Goal: Task Accomplishment & Management: Manage account settings

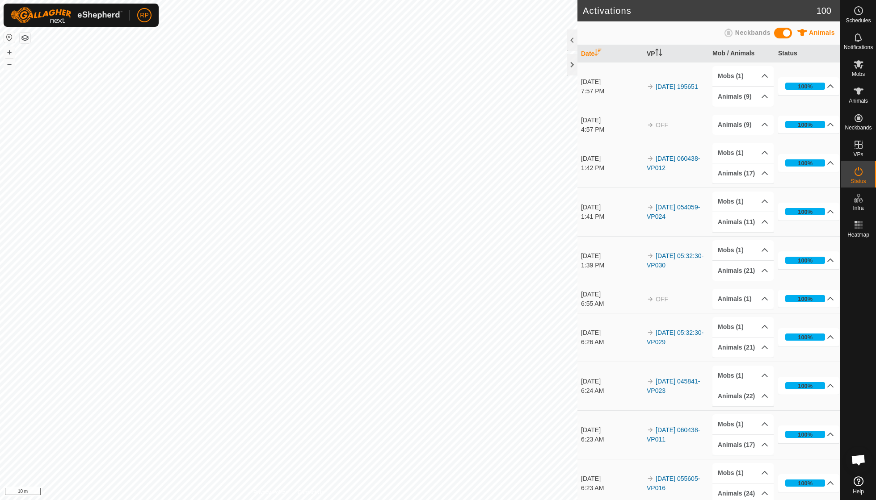
scroll to position [77, 0]
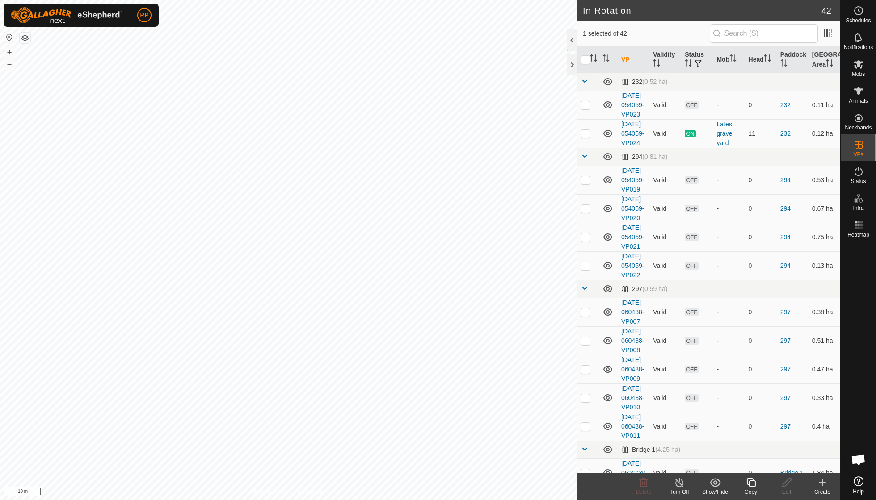
click at [755, 486] on icon at bounding box center [750, 482] width 9 height 9
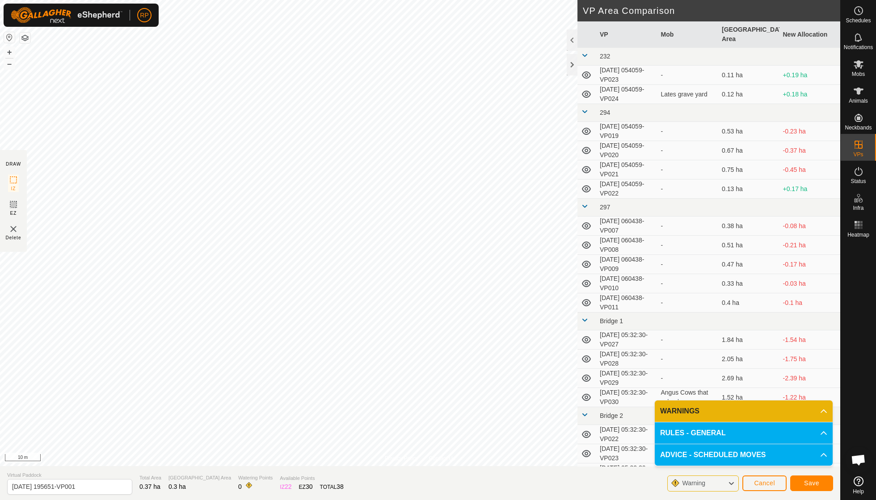
click at [803, 483] on button "Save" at bounding box center [811, 484] width 43 height 16
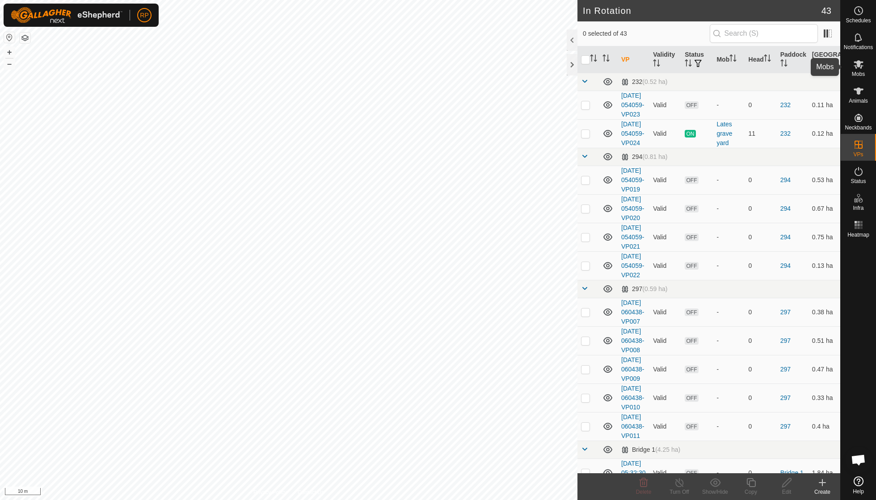
click at [859, 70] on es-mob-svg-icon at bounding box center [858, 64] width 16 height 14
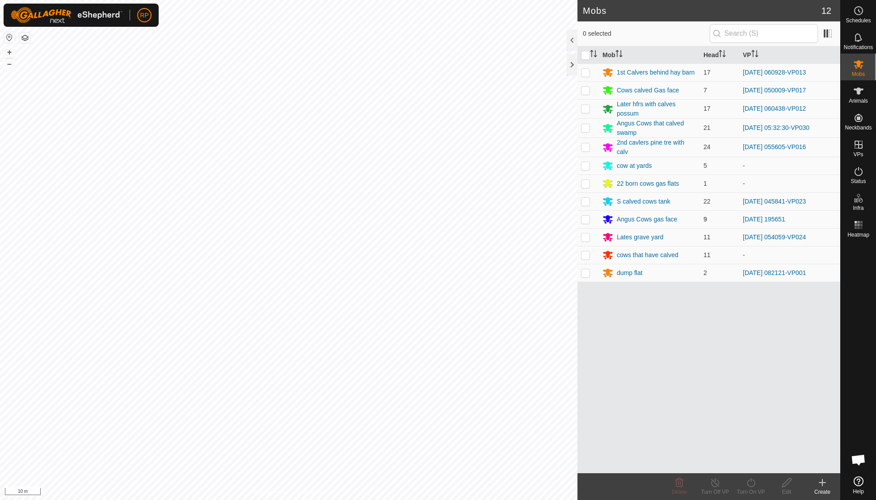
click at [585, 218] on p-checkbox at bounding box center [585, 219] width 9 height 7
checkbox input "true"
click at [746, 485] on icon at bounding box center [750, 483] width 11 height 11
click at [749, 465] on link "Now" at bounding box center [777, 463] width 88 height 18
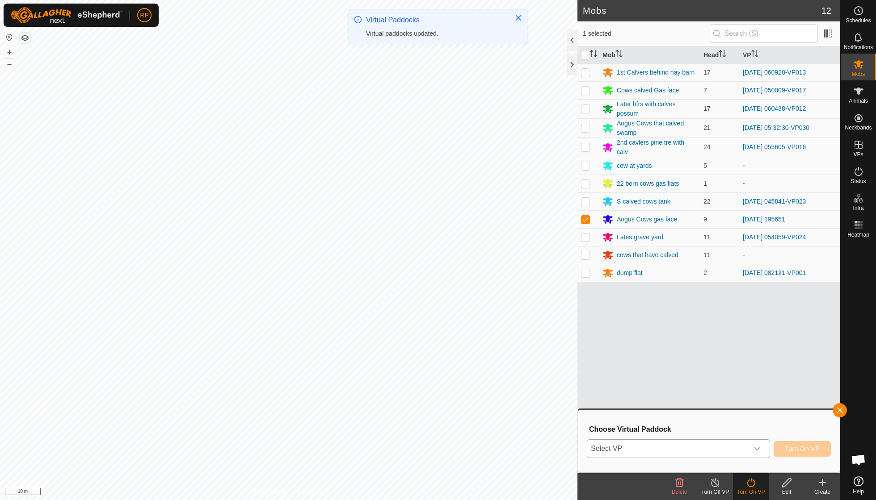
click at [759, 449] on icon "dropdown trigger" at bounding box center [756, 448] width 7 height 7
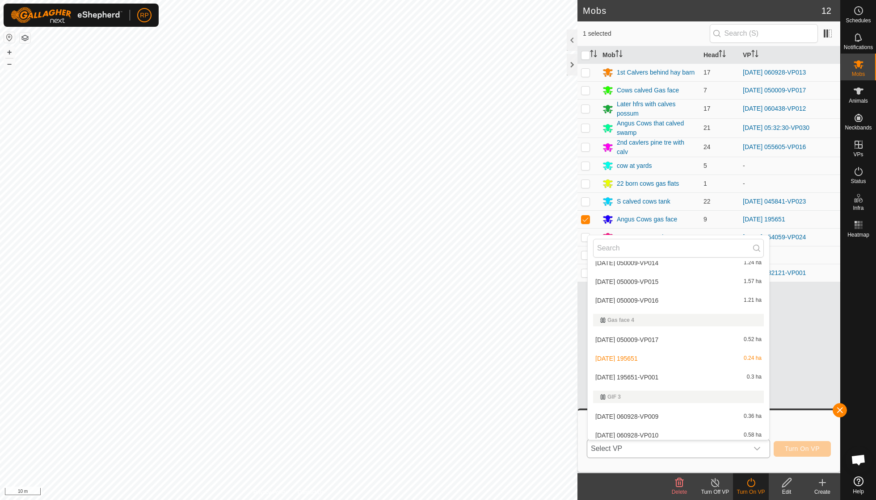
scroll to position [623, 0]
click at [667, 368] on li "[DATE] 195651-VP001 0.3 ha" at bounding box center [677, 377] width 181 height 18
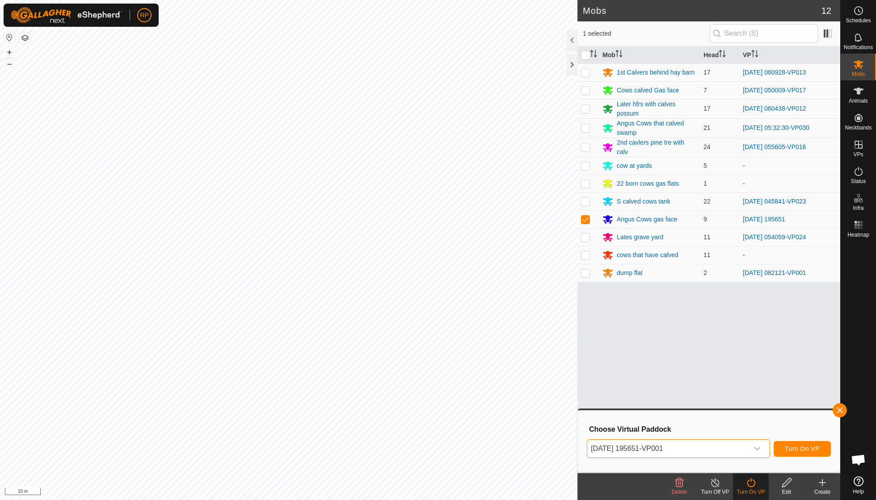
click at [802, 452] on span "Turn On VP" at bounding box center [801, 448] width 35 height 7
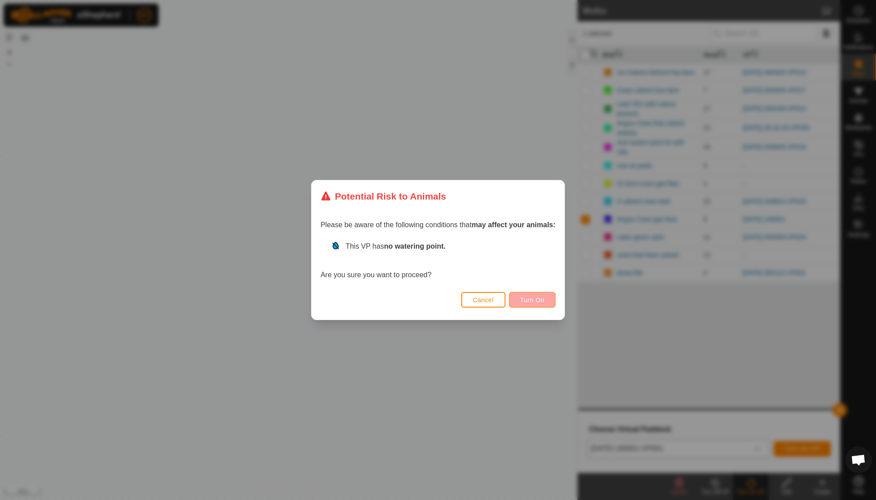
click at [533, 299] on span "Turn On" at bounding box center [532, 300] width 24 height 7
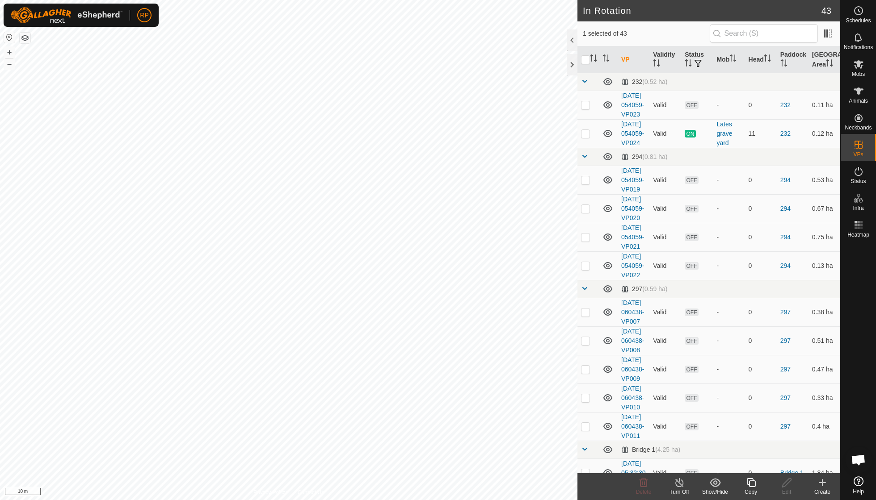
click at [751, 485] on icon at bounding box center [750, 483] width 11 height 11
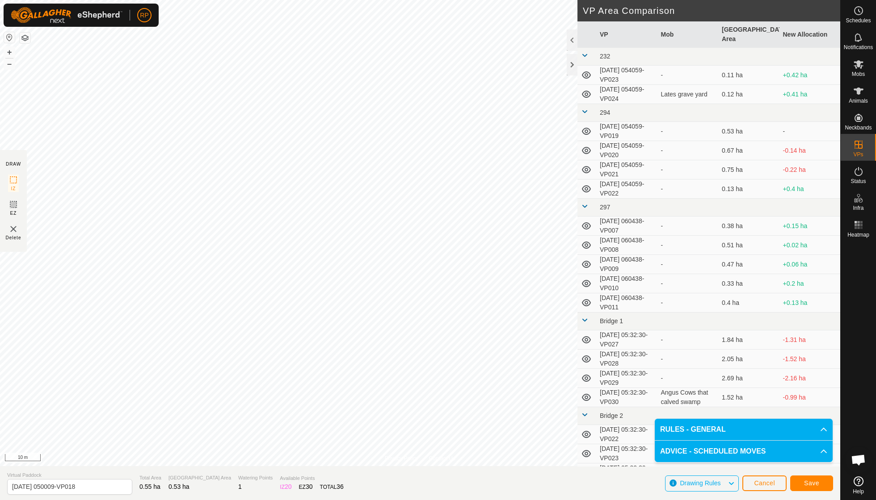
click at [805, 484] on span "Save" at bounding box center [811, 483] width 15 height 7
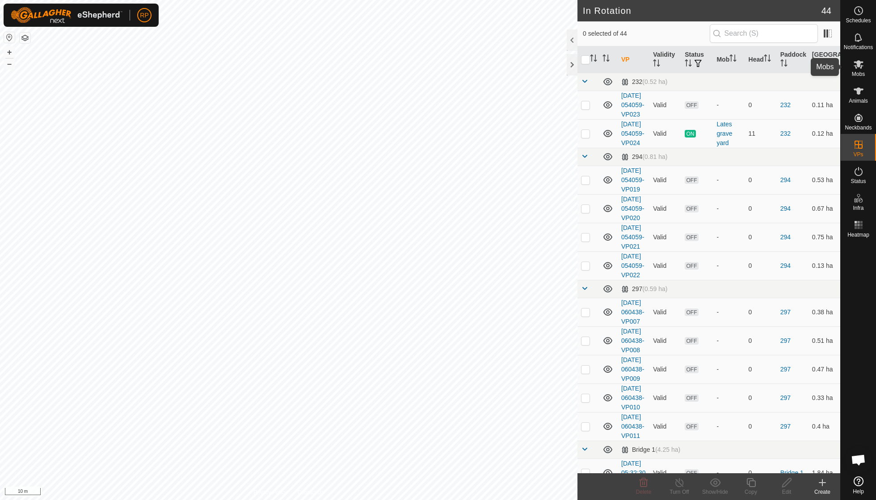
click at [860, 72] on span "Mobs" at bounding box center [857, 73] width 13 height 5
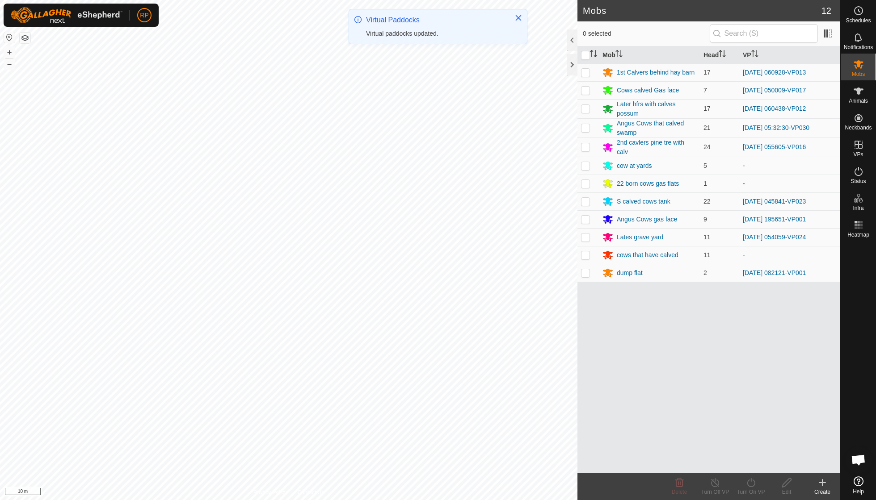
click at [584, 93] on p-checkbox at bounding box center [585, 90] width 9 height 7
checkbox input "true"
click at [750, 487] on icon at bounding box center [750, 482] width 8 height 9
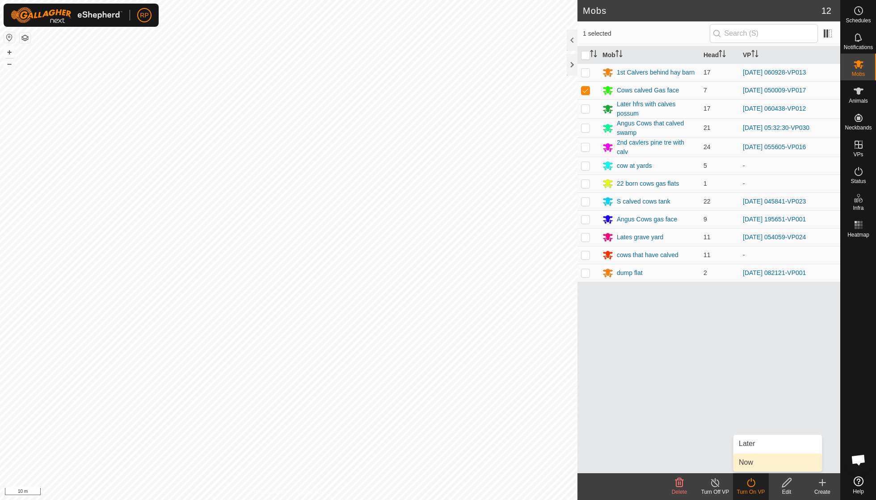
click at [753, 470] on link "Now" at bounding box center [777, 463] width 88 height 18
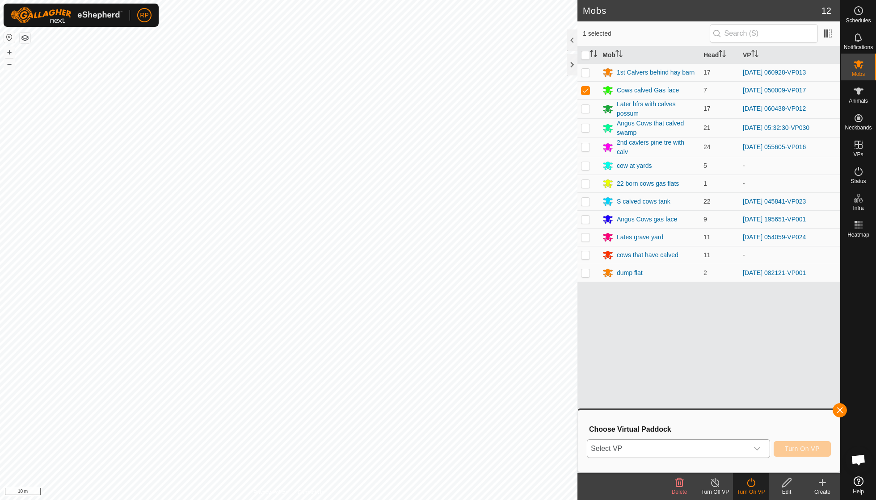
click at [758, 451] on icon "dropdown trigger" at bounding box center [756, 448] width 7 height 7
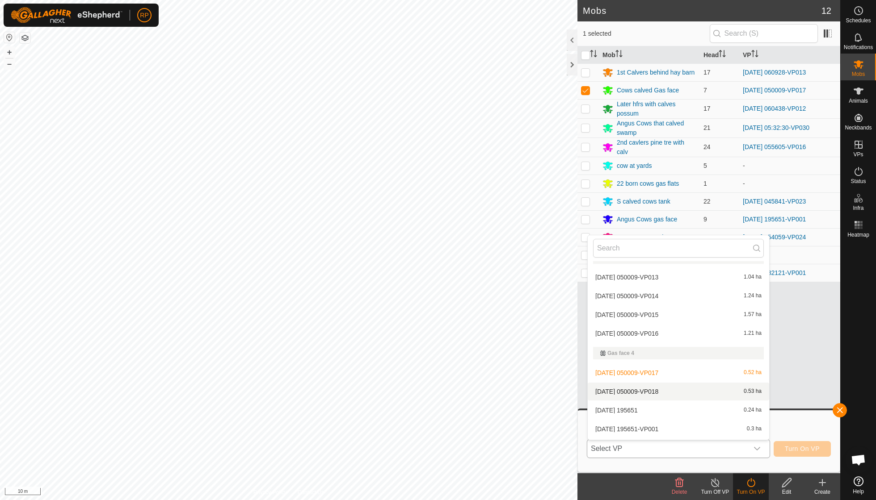
scroll to position [594, 0]
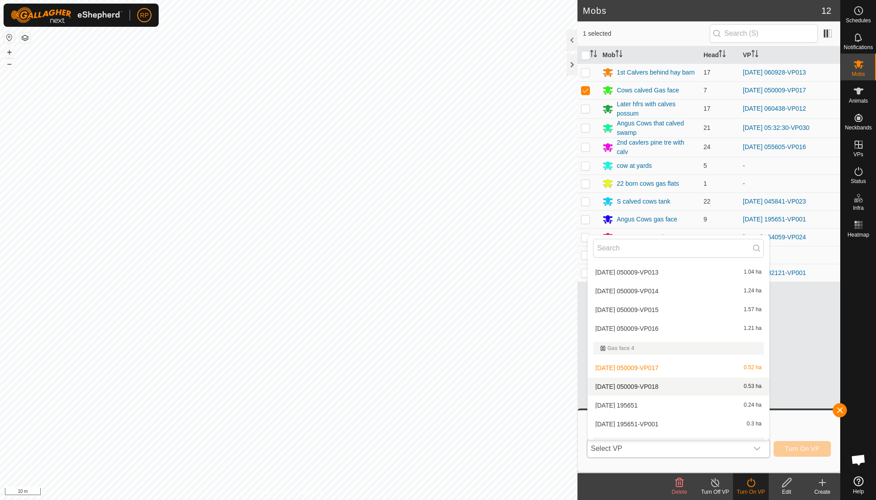
click at [663, 380] on li "[DATE] 050009-VP018 0.53 ha" at bounding box center [677, 387] width 181 height 18
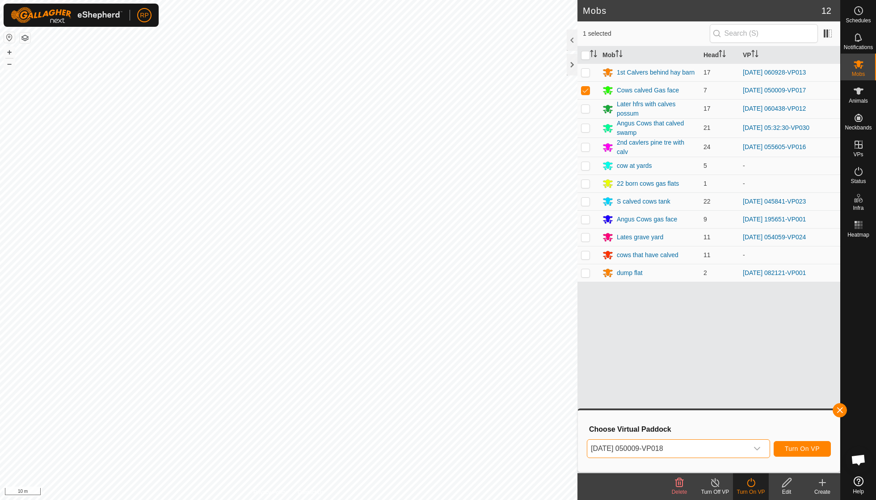
click at [794, 448] on span "Turn On VP" at bounding box center [801, 448] width 35 height 7
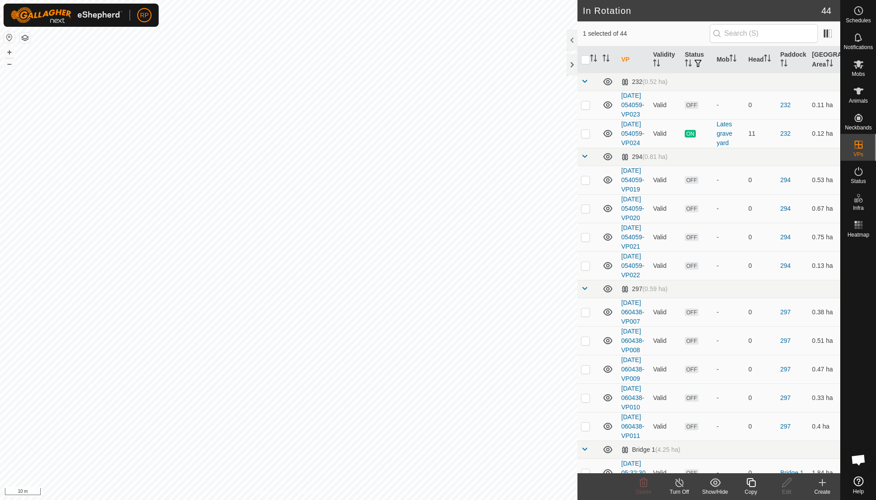
click at [753, 483] on icon at bounding box center [750, 483] width 11 height 11
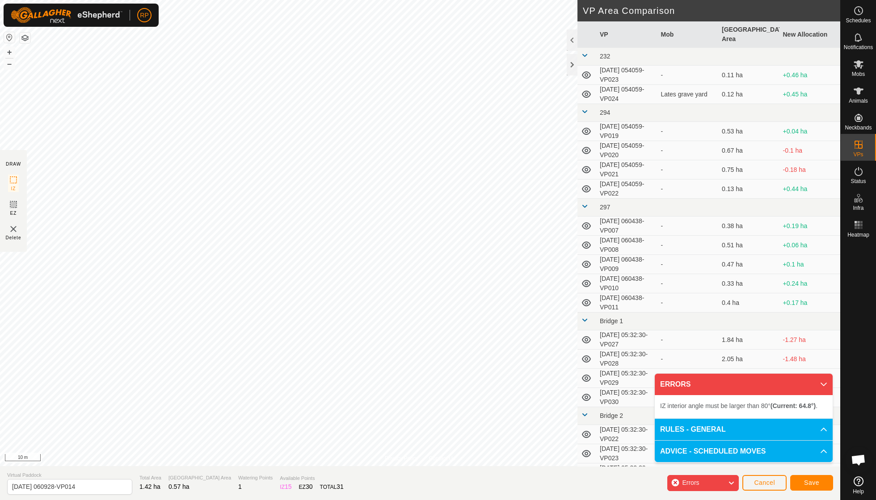
click at [255, 0] on html "RP Schedules Notifications Mobs Animals Neckbands VPs Status Infra Heatmap Help…" at bounding box center [438, 250] width 876 height 500
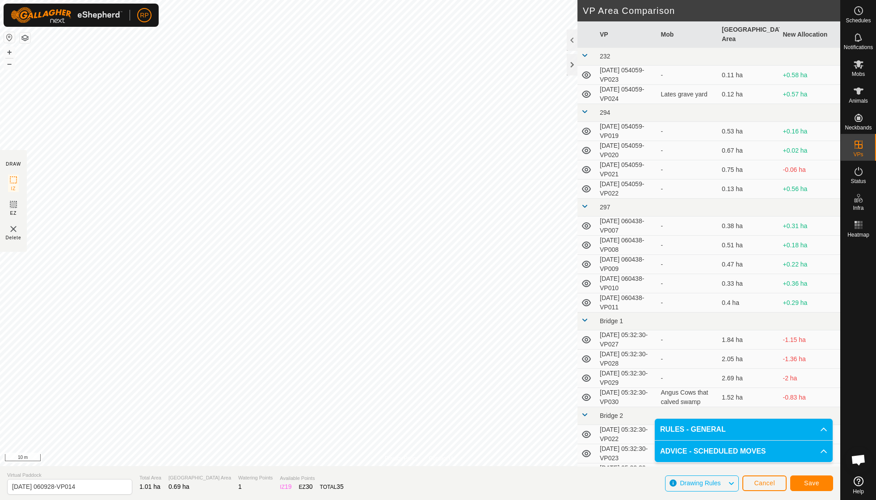
click at [810, 483] on span "Save" at bounding box center [811, 483] width 15 height 7
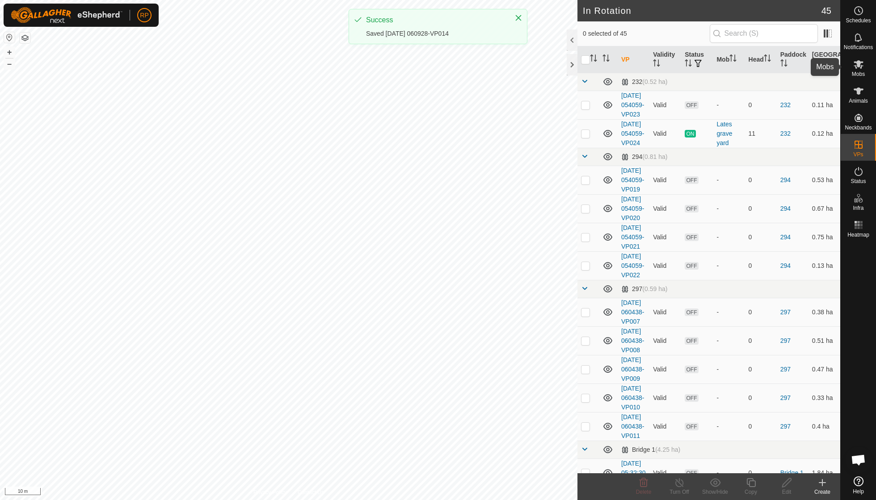
click at [859, 72] on span "Mobs" at bounding box center [857, 73] width 13 height 5
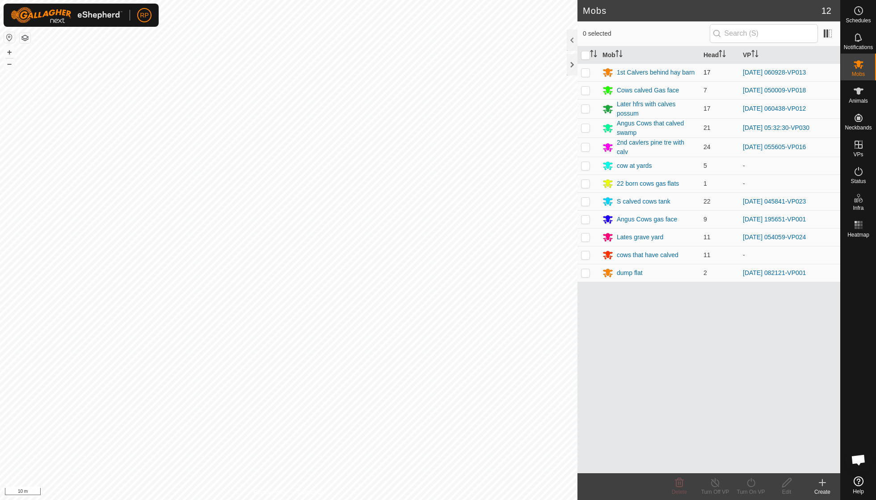
click at [587, 72] on p-checkbox at bounding box center [585, 72] width 9 height 7
checkbox input "true"
click at [751, 485] on icon at bounding box center [750, 483] width 11 height 11
click at [753, 467] on link "Now" at bounding box center [777, 463] width 88 height 18
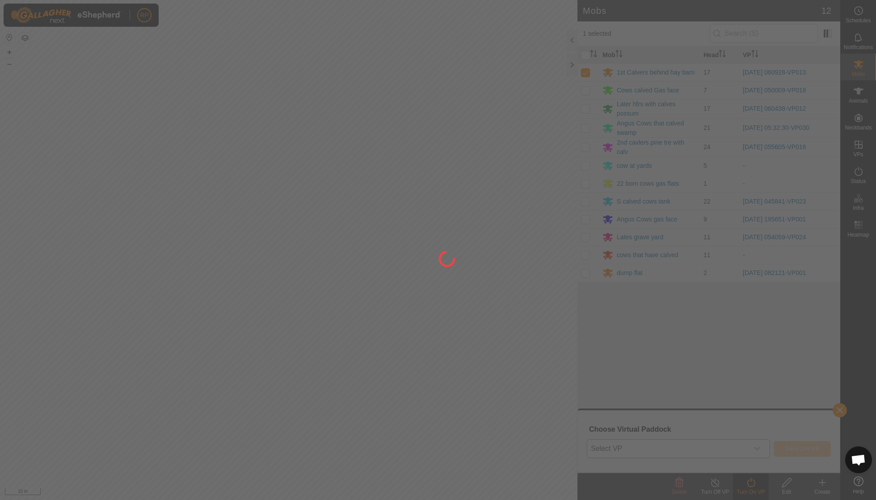
click at [757, 449] on body "RP Schedules Notifications Mobs Animals Neckbands VPs Status Infra Heatmap Help…" at bounding box center [438, 250] width 876 height 500
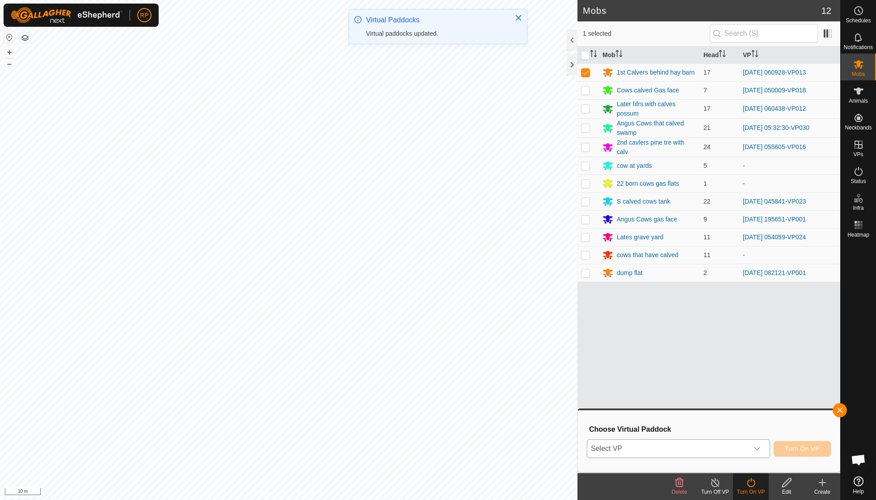
click at [758, 449] on icon "dropdown trigger" at bounding box center [756, 448] width 7 height 7
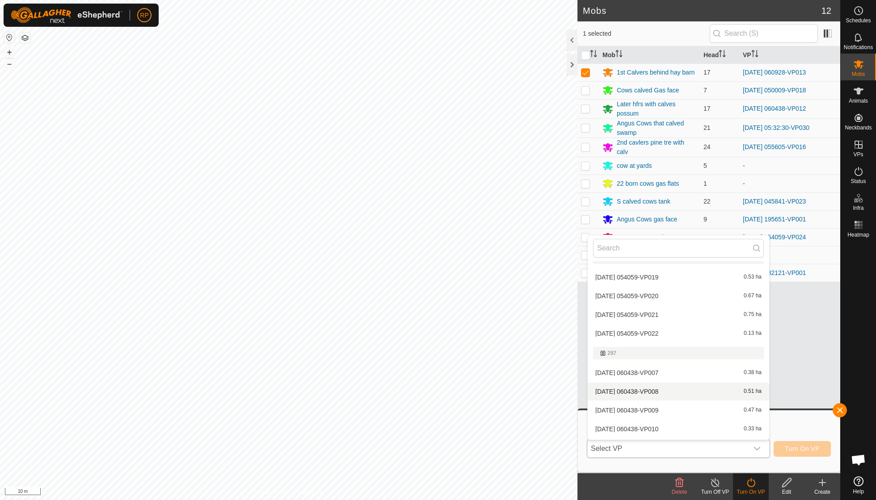
scroll to position [72, 0]
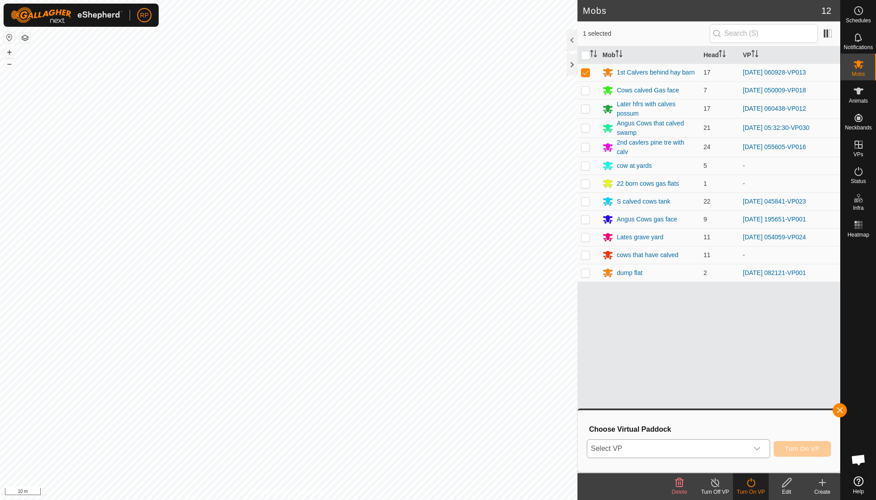
click at [760, 448] on div "dropdown trigger" at bounding box center [757, 449] width 18 height 18
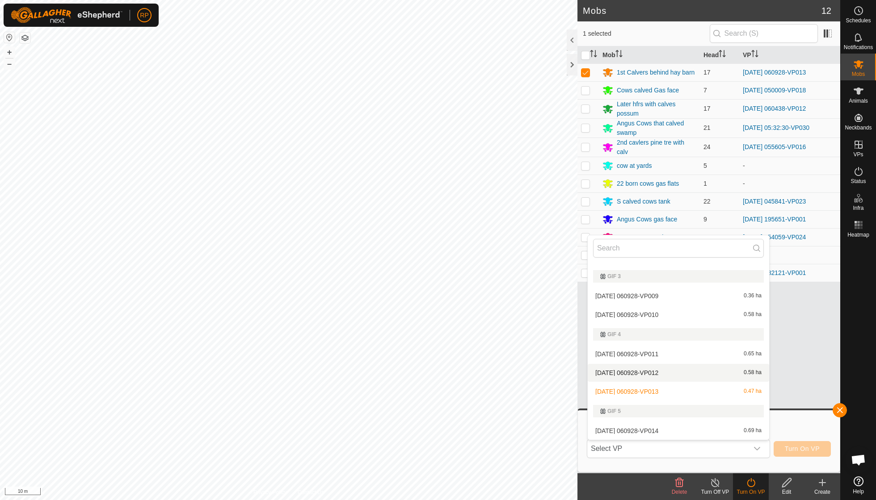
scroll to position [763, 0]
click at [664, 420] on li "[DATE] 060928-VP014 0.69 ha" at bounding box center [677, 429] width 181 height 18
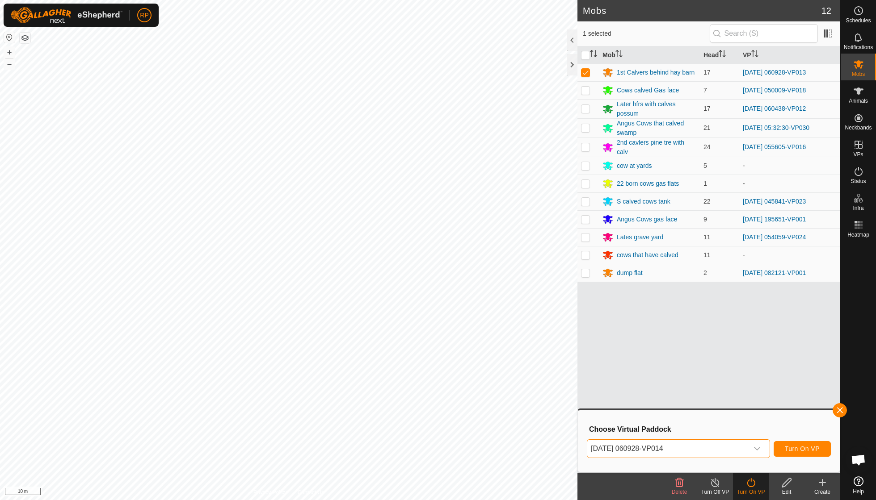
click at [806, 446] on span "Turn On VP" at bounding box center [801, 448] width 35 height 7
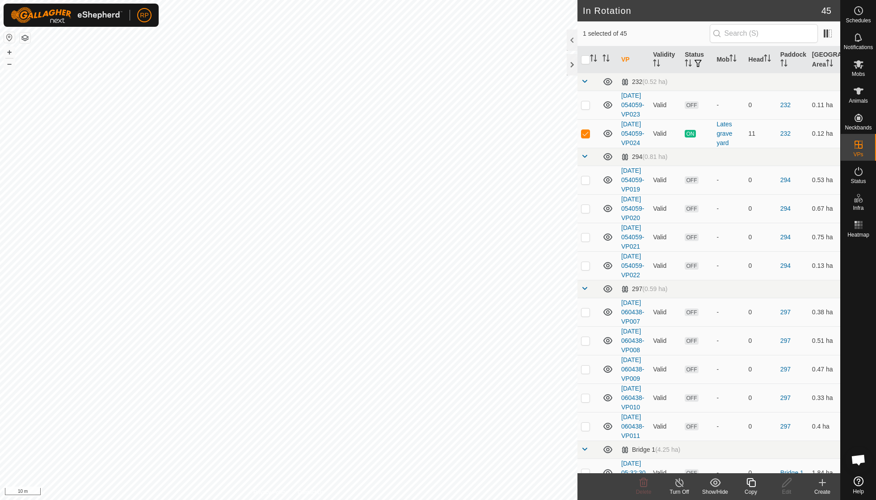
click at [679, 482] on icon at bounding box center [679, 483] width 11 height 11
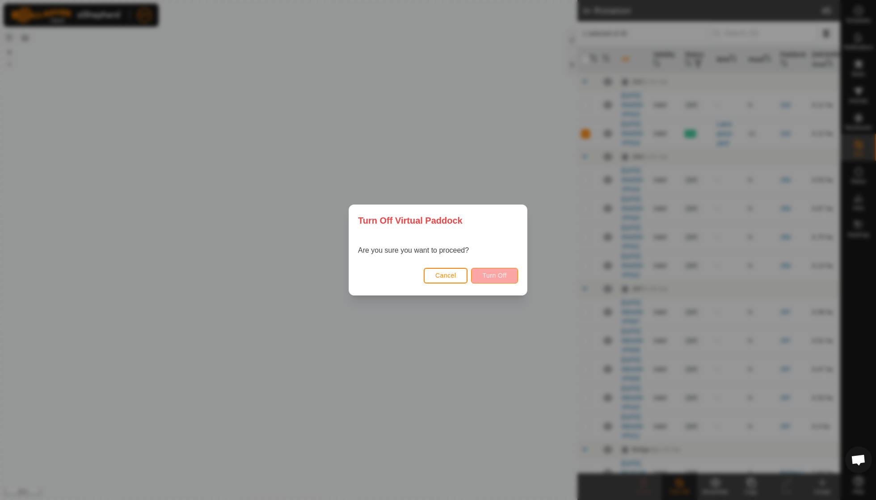
click at [490, 272] on span "Turn Off" at bounding box center [494, 275] width 25 height 7
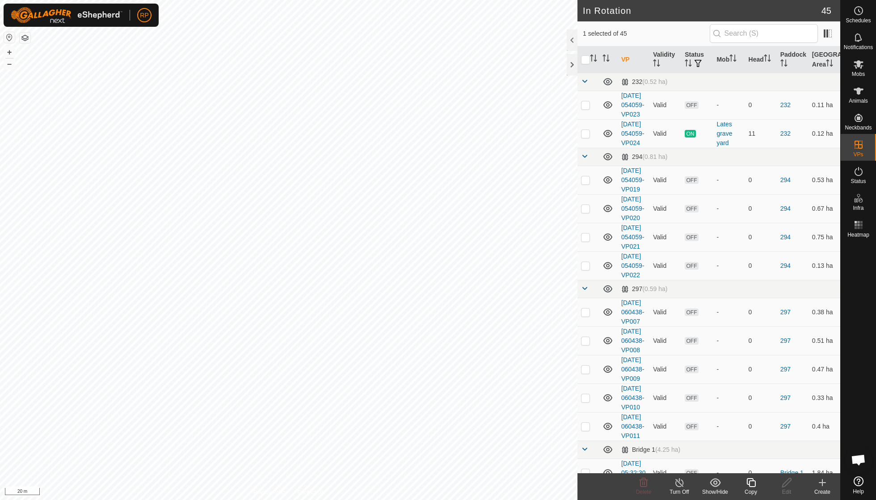
click at [748, 485] on icon at bounding box center [750, 483] width 11 height 11
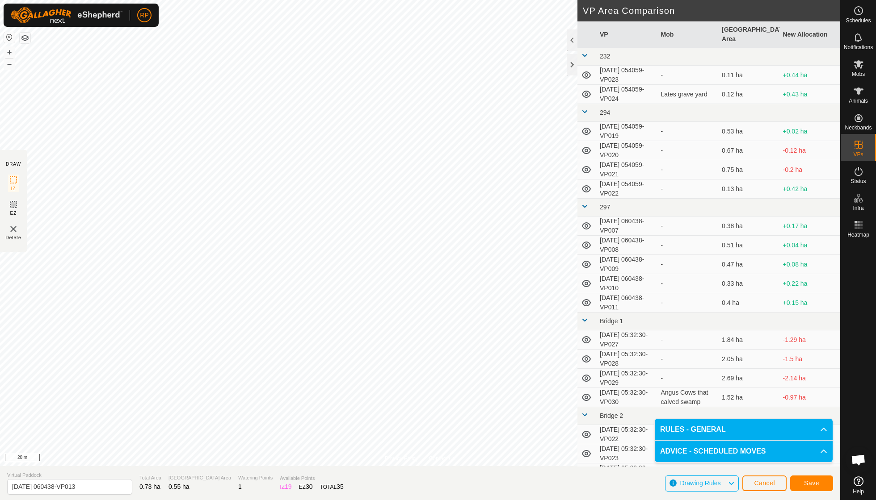
click at [810, 485] on span "Save" at bounding box center [811, 483] width 15 height 7
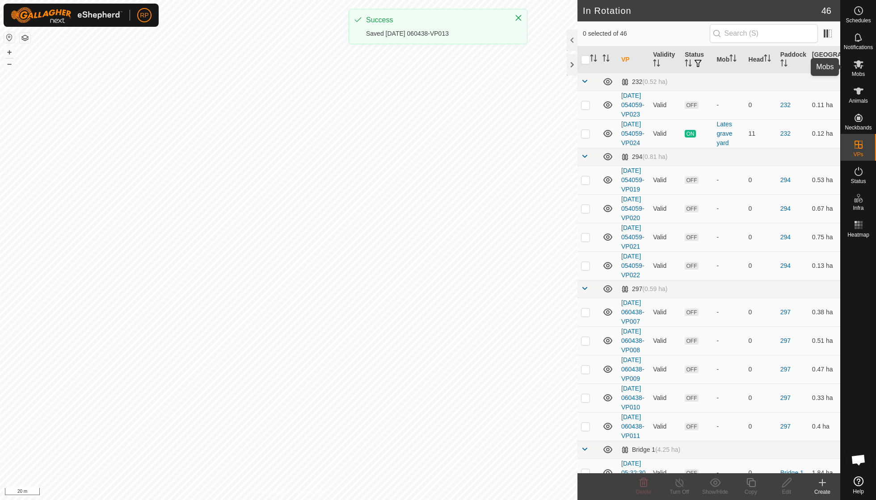
click at [855, 72] on span "Mobs" at bounding box center [857, 73] width 13 height 5
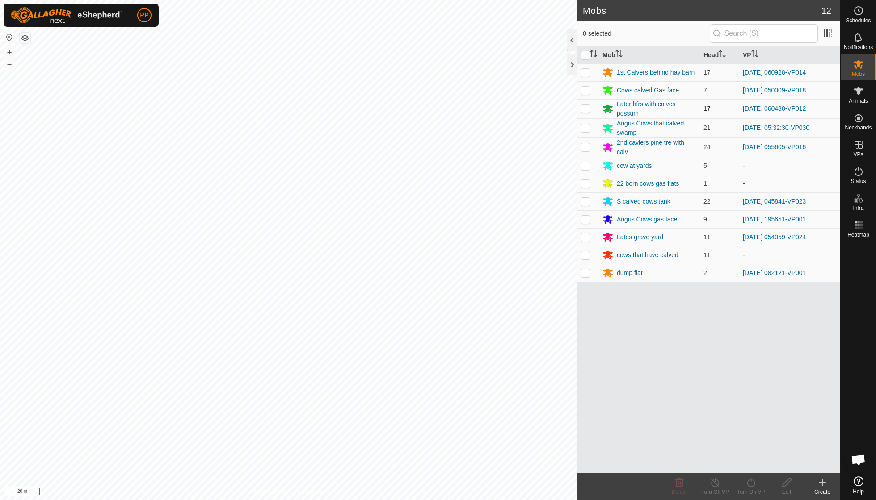
click at [587, 108] on p-checkbox at bounding box center [585, 108] width 9 height 7
checkbox input "true"
click at [747, 485] on icon at bounding box center [750, 483] width 11 height 11
click at [747, 459] on link "Now" at bounding box center [777, 463] width 88 height 18
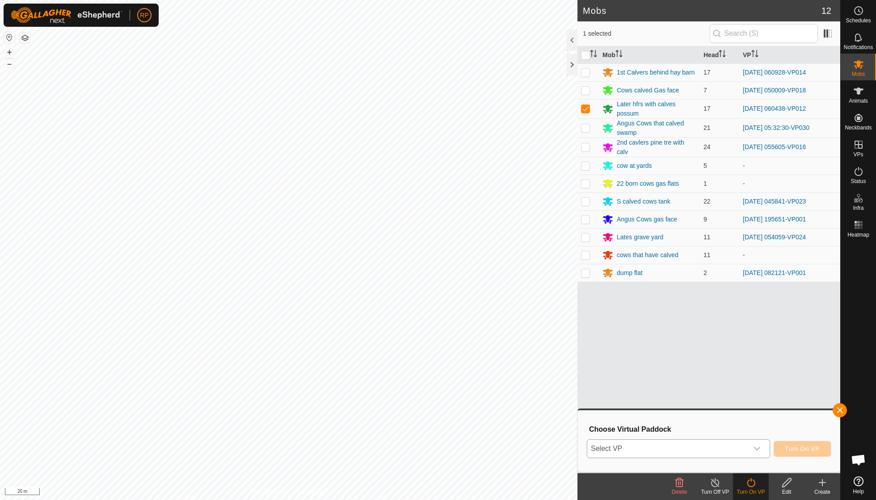
click at [760, 447] on div "dropdown trigger" at bounding box center [757, 449] width 18 height 18
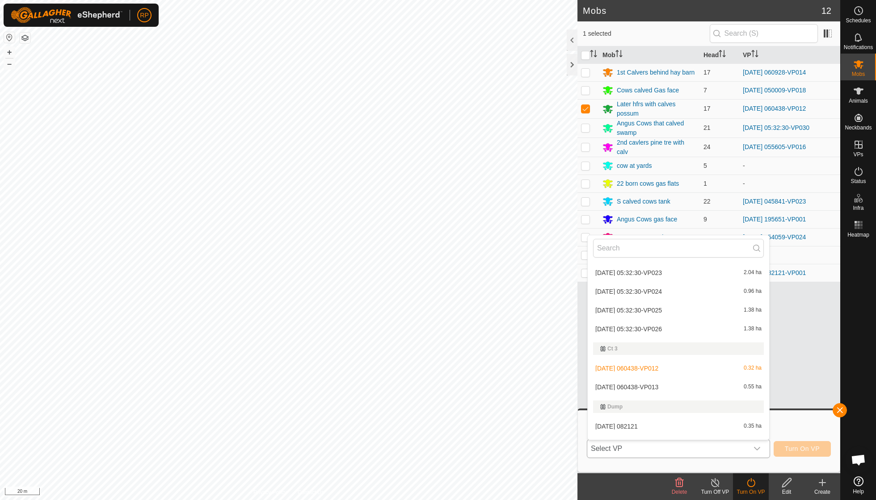
scroll to position [403, 0]
click at [672, 379] on li "[DATE] 060438-VP013 0.55 ha" at bounding box center [677, 385] width 181 height 18
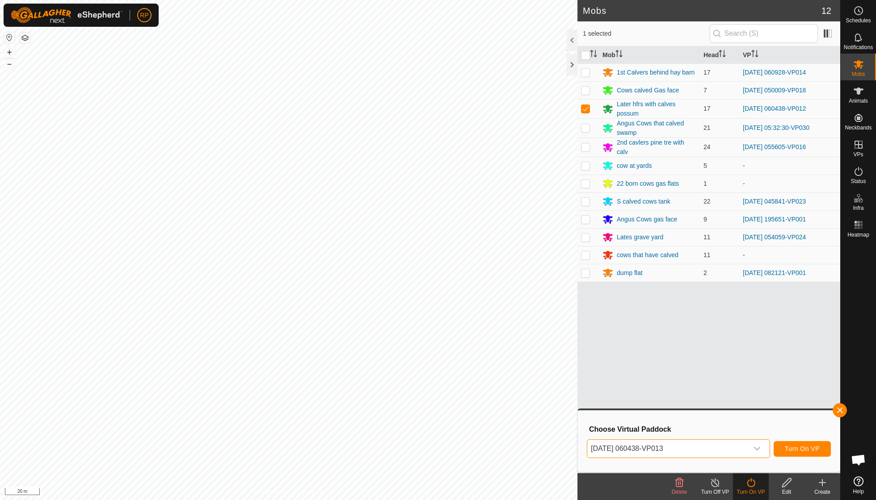
click at [792, 448] on span "Turn On VP" at bounding box center [801, 448] width 35 height 7
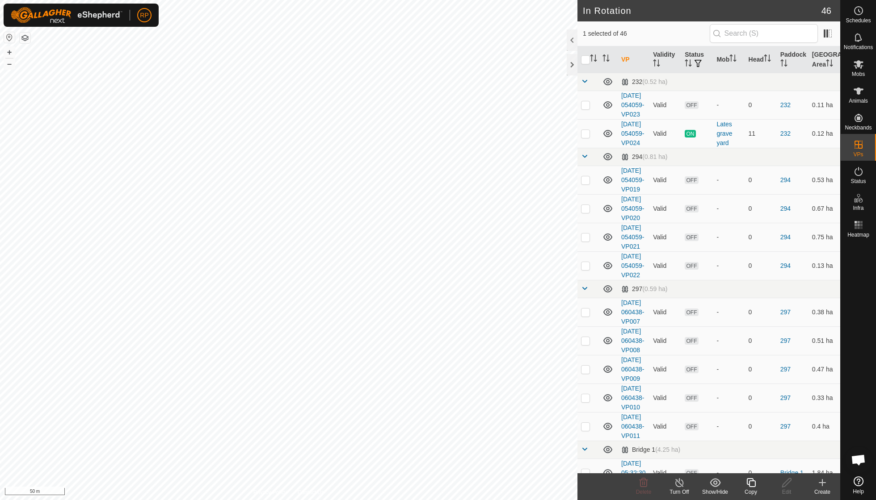
click at [749, 482] on icon at bounding box center [750, 482] width 9 height 9
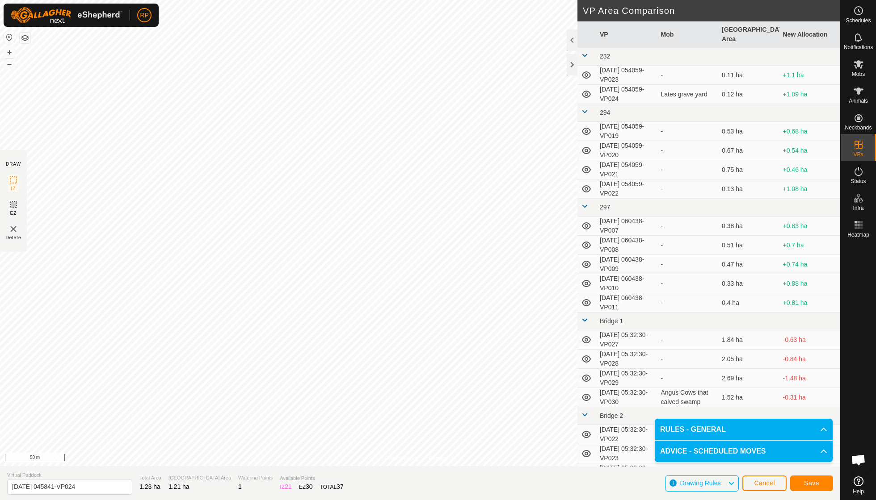
click at [806, 488] on button "Save" at bounding box center [811, 484] width 43 height 16
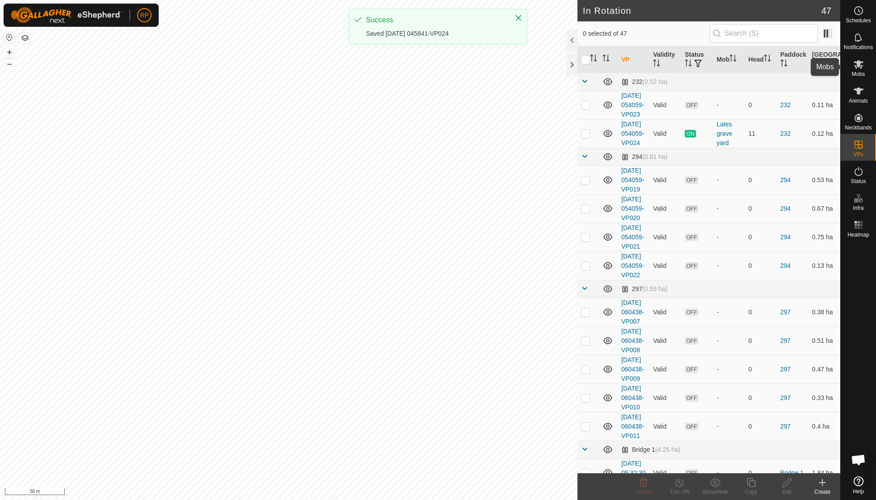
click at [858, 75] on span "Mobs" at bounding box center [857, 73] width 13 height 5
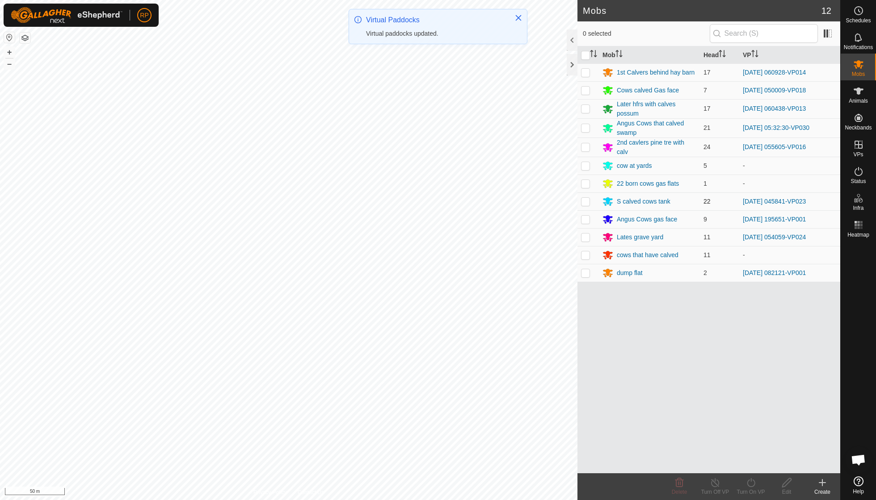
click at [585, 201] on p-checkbox at bounding box center [585, 201] width 9 height 7
checkbox input "true"
click at [749, 486] on icon at bounding box center [750, 482] width 8 height 9
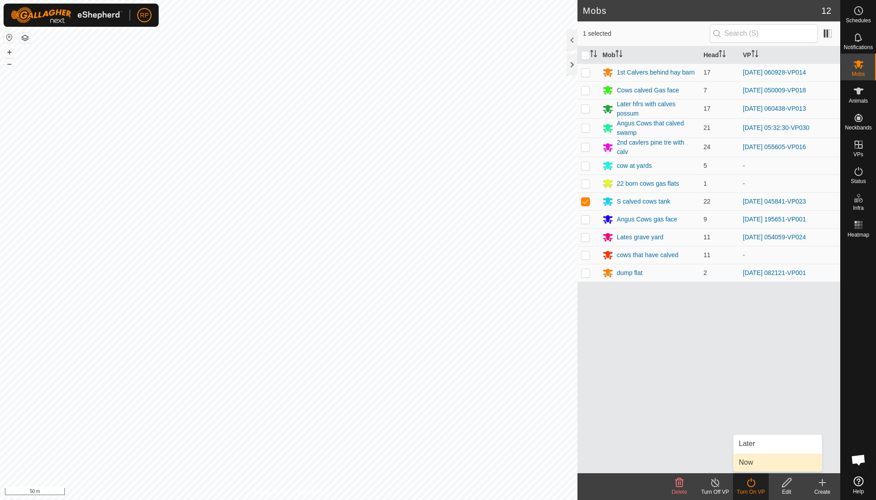
click at [751, 466] on link "Now" at bounding box center [777, 463] width 88 height 18
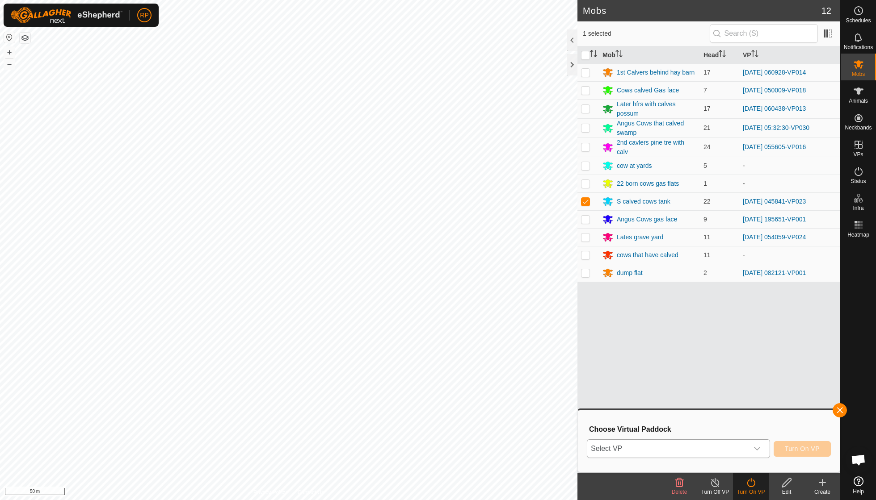
click at [758, 448] on icon "dropdown trigger" at bounding box center [756, 448] width 7 height 7
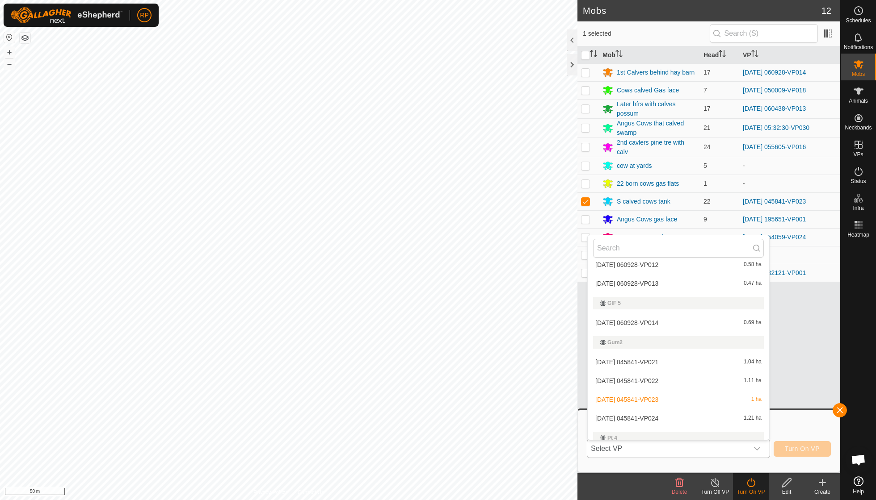
scroll to position [906, 0]
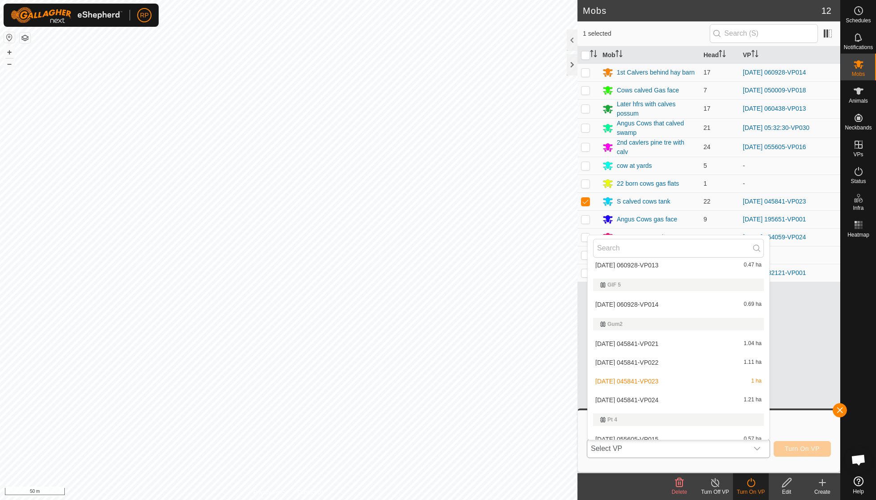
click at [667, 391] on li "[DATE] 045841-VP024 1.21 ha" at bounding box center [677, 400] width 181 height 18
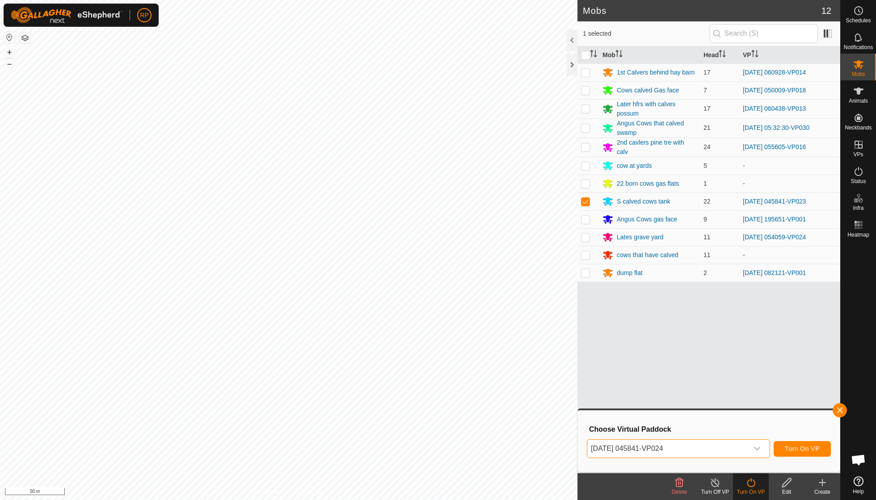
click at [802, 450] on span "Turn On VP" at bounding box center [801, 448] width 35 height 7
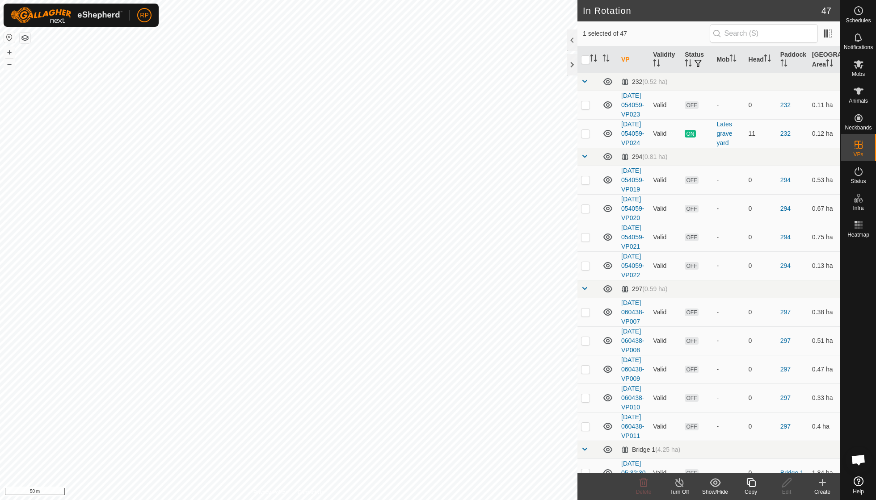
click at [751, 486] on icon at bounding box center [750, 483] width 11 height 11
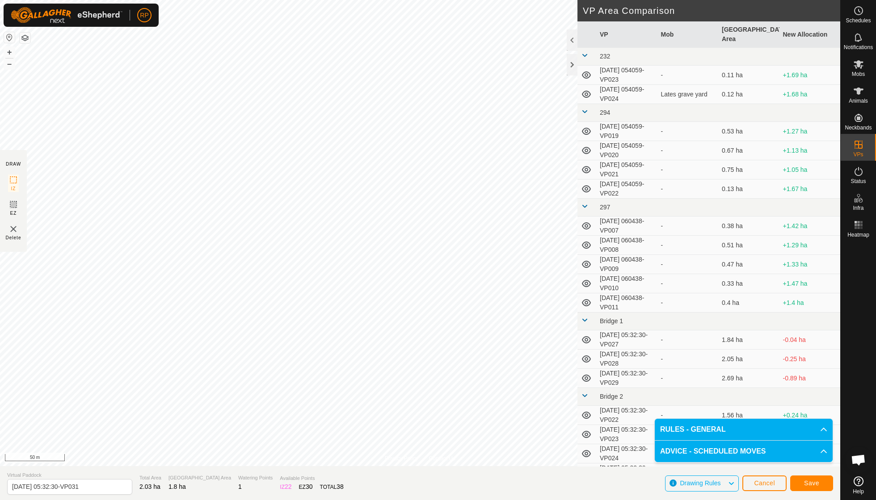
click at [804, 480] on span "Save" at bounding box center [811, 483] width 15 height 7
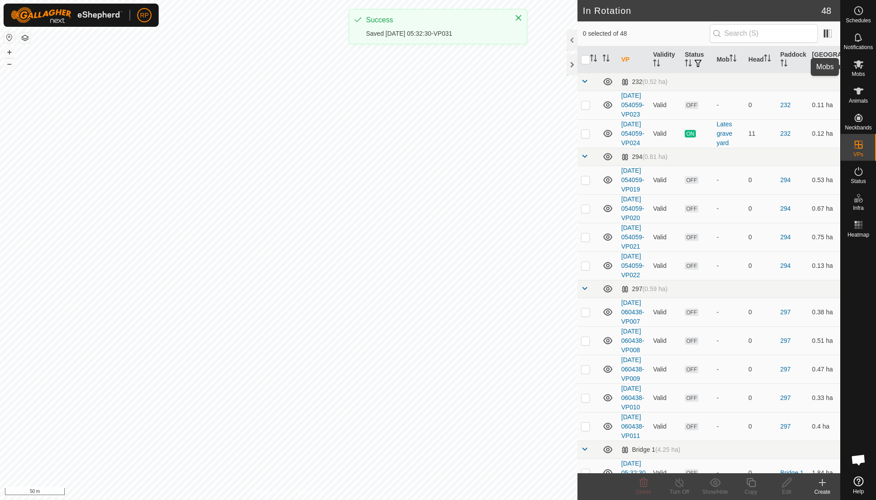
click at [860, 69] on icon at bounding box center [858, 64] width 11 height 11
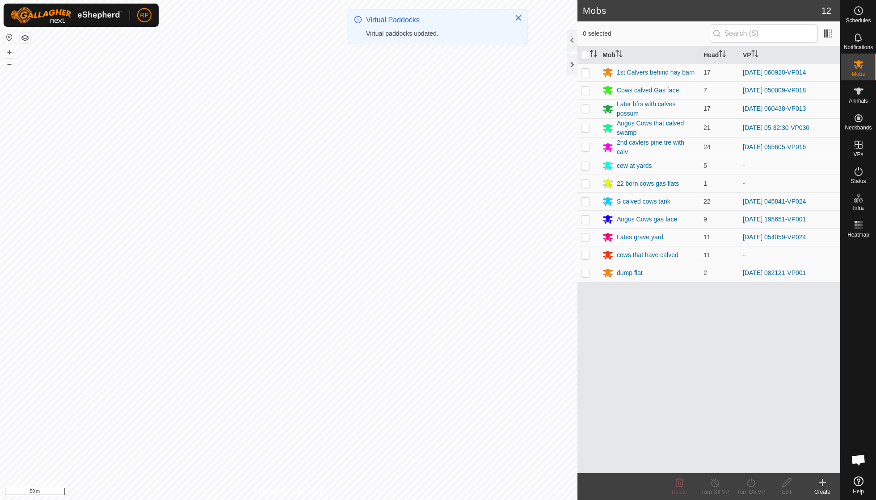
click at [588, 127] on p-checkbox at bounding box center [585, 127] width 9 height 7
checkbox input "true"
click at [751, 481] on icon at bounding box center [750, 482] width 8 height 9
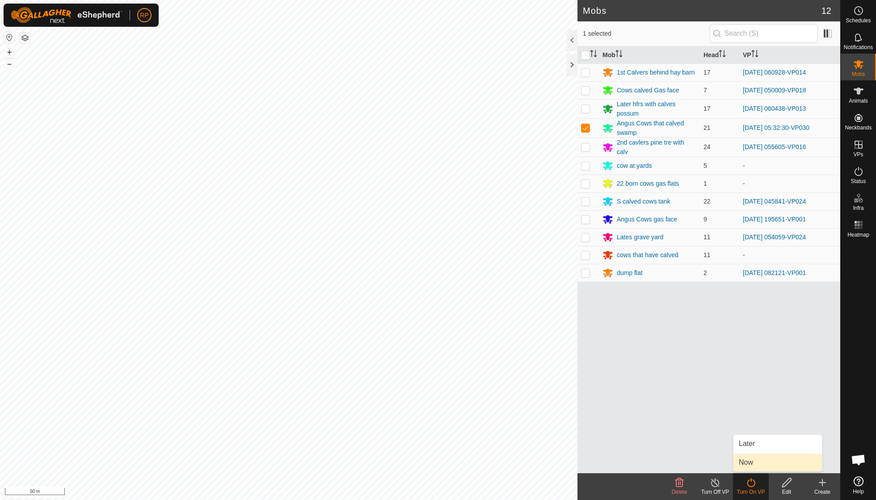
click at [754, 465] on link "Now" at bounding box center [777, 463] width 88 height 18
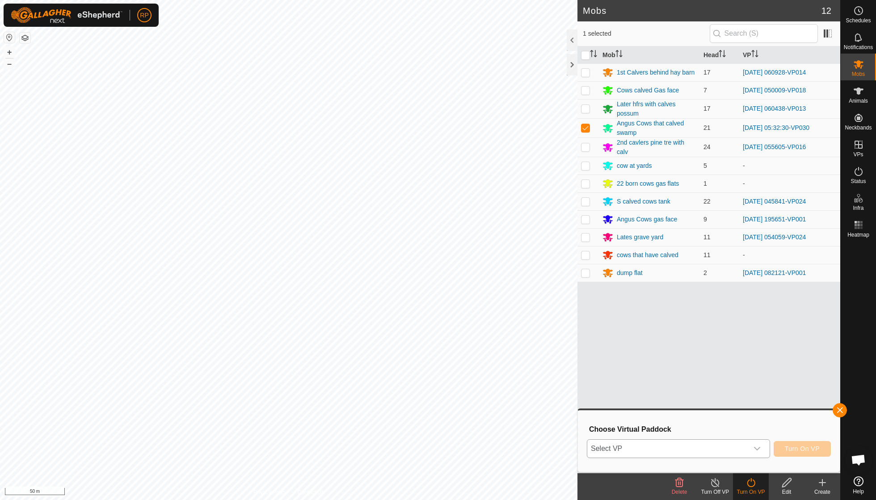
click at [756, 451] on icon "dropdown trigger" at bounding box center [756, 448] width 7 height 7
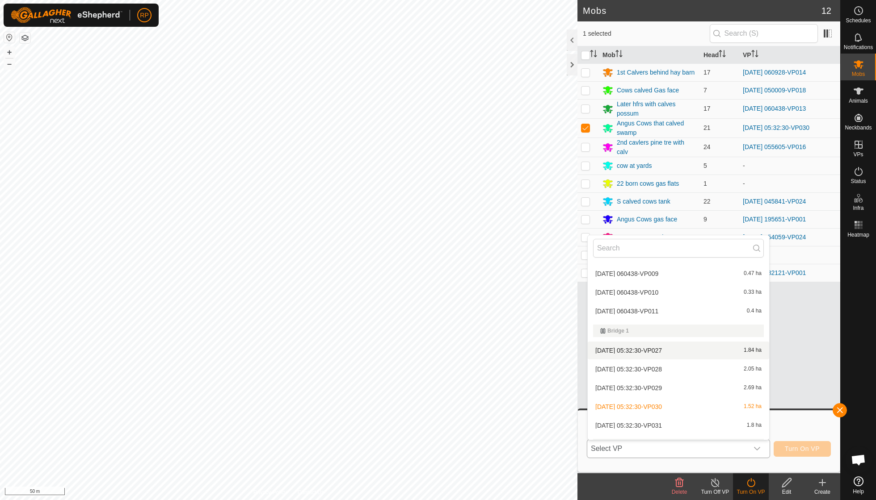
scroll to position [213, 0]
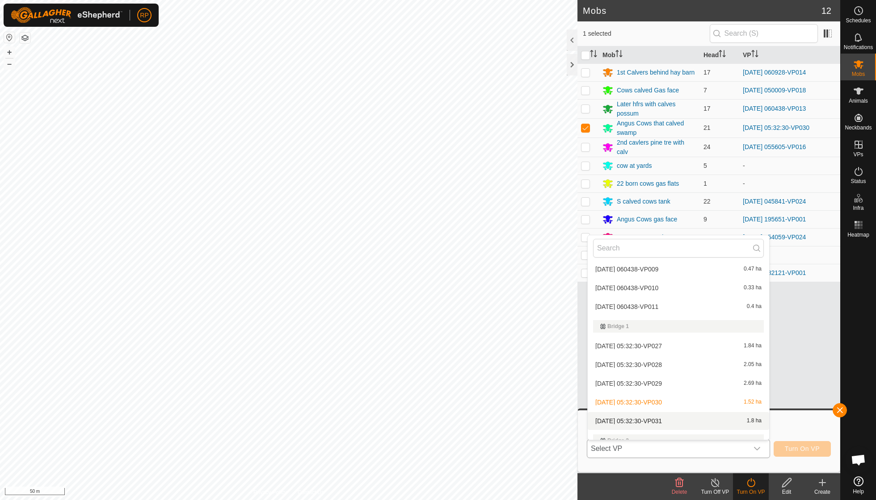
click at [675, 415] on li "[DATE] 05:32:30-VP031 1.8 ha" at bounding box center [677, 421] width 181 height 18
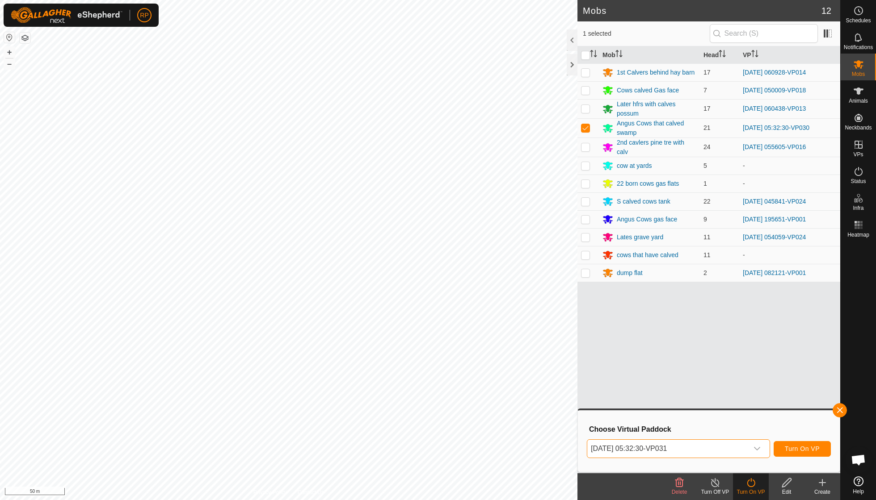
click at [796, 449] on span "Turn On VP" at bounding box center [801, 448] width 35 height 7
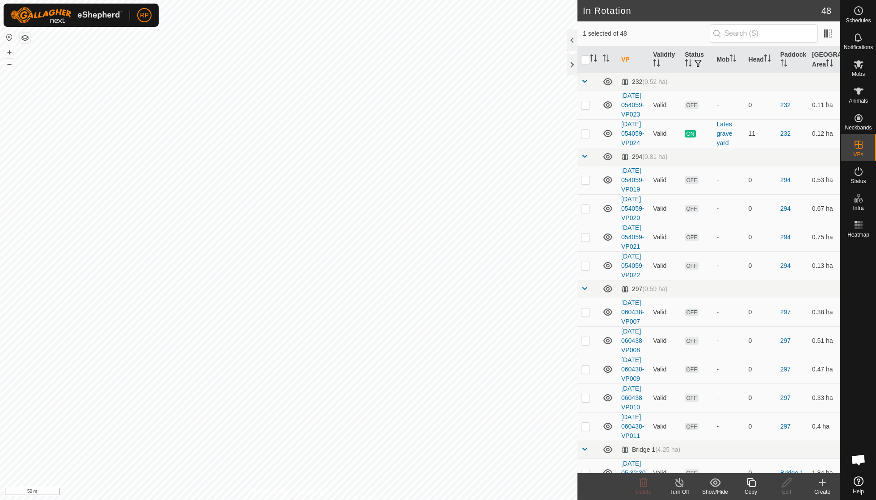
click at [749, 489] on div "Copy" at bounding box center [751, 492] width 36 height 8
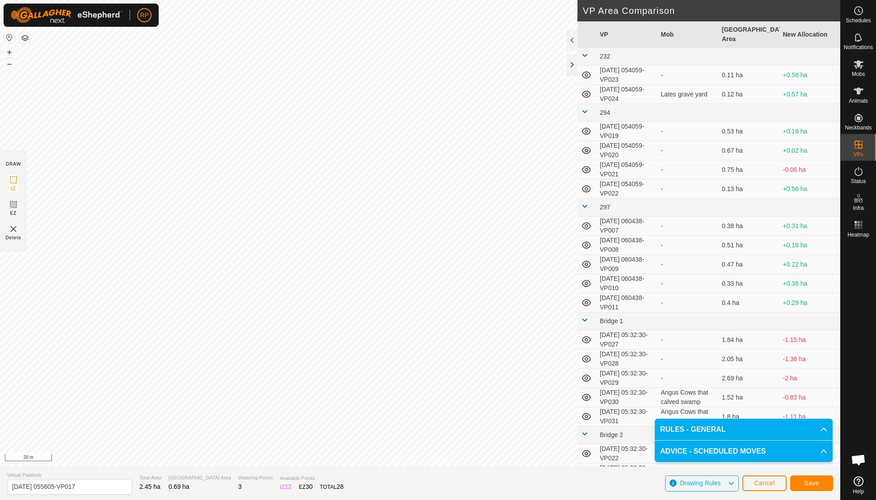
click at [812, 482] on span "Save" at bounding box center [811, 483] width 15 height 7
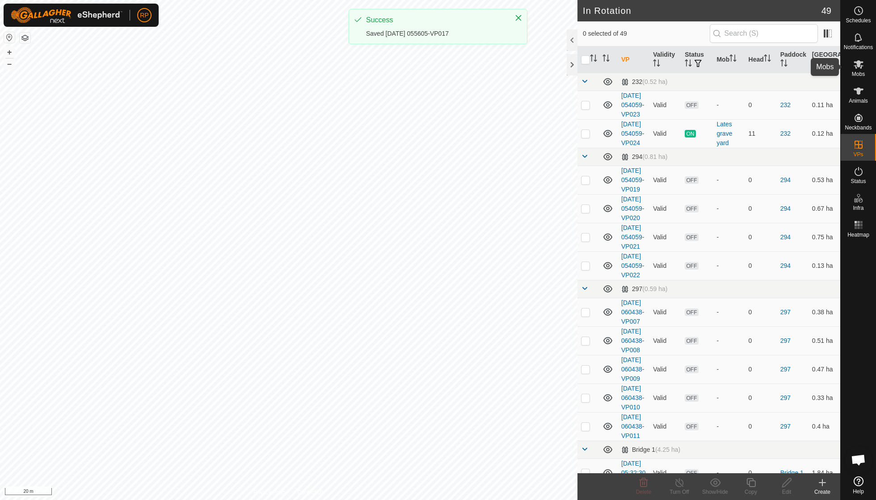
click at [860, 74] on span "Mobs" at bounding box center [857, 73] width 13 height 5
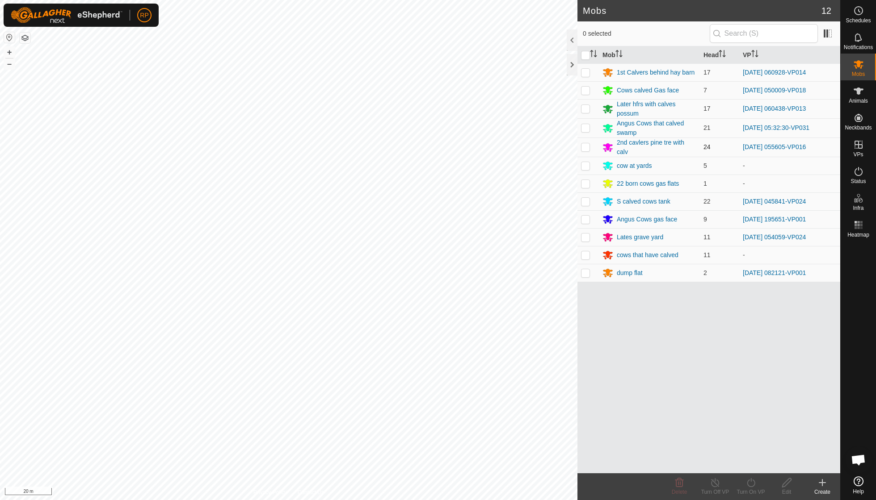
click at [582, 145] on p-checkbox at bounding box center [585, 146] width 9 height 7
checkbox input "true"
click at [751, 485] on icon at bounding box center [750, 483] width 11 height 11
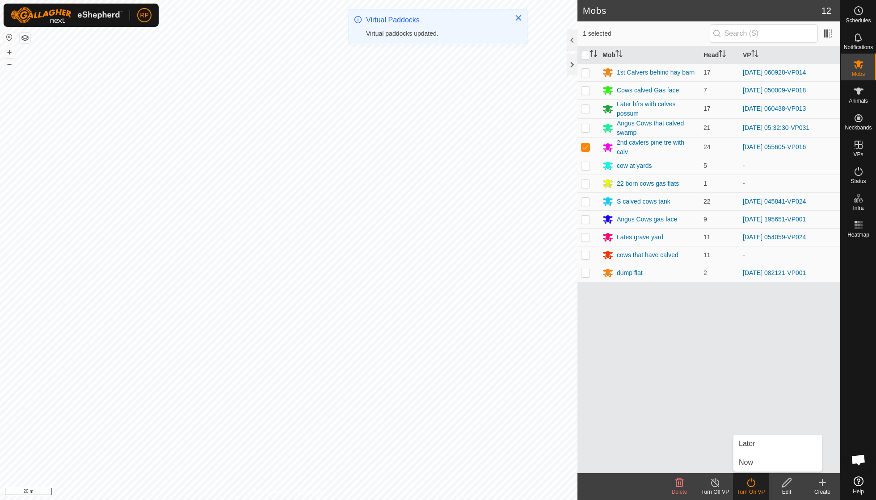
click at [751, 465] on link "Now" at bounding box center [777, 463] width 88 height 18
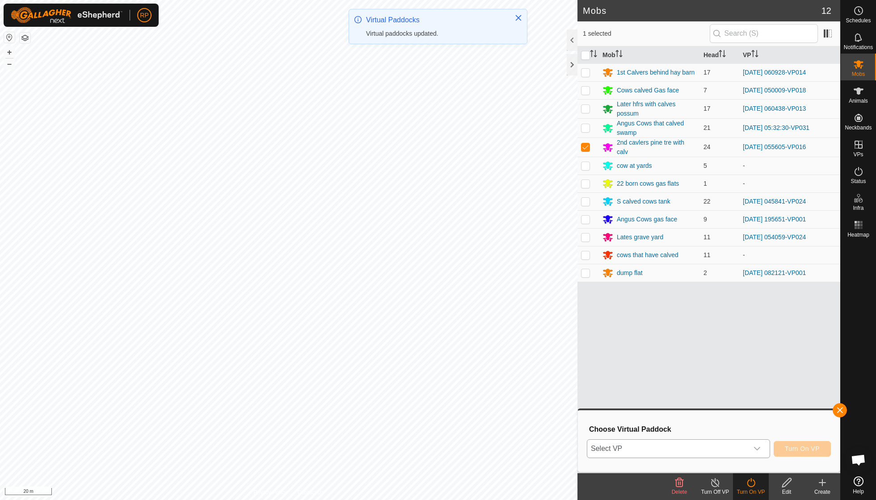
click at [756, 448] on icon "dropdown trigger" at bounding box center [756, 448] width 7 height 7
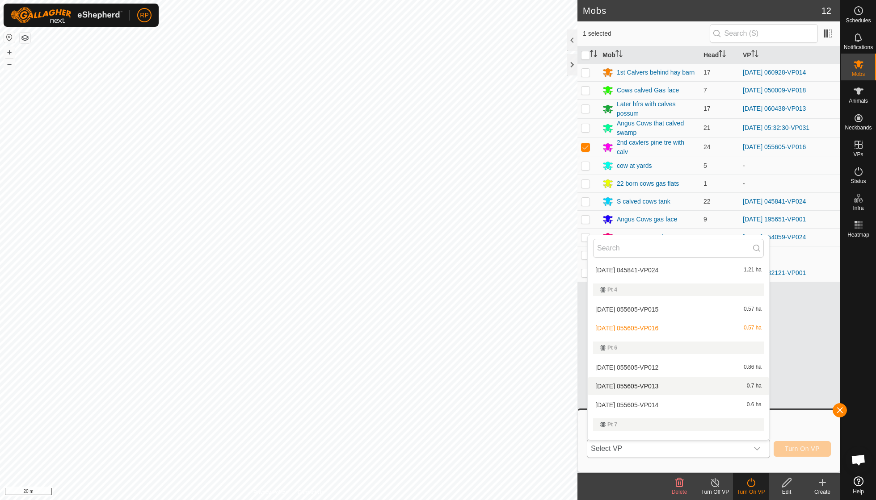
scroll to position [1054, 0]
click at [667, 436] on li "[DATE] 055605-VP017 0.69 ha" at bounding box center [677, 445] width 181 height 18
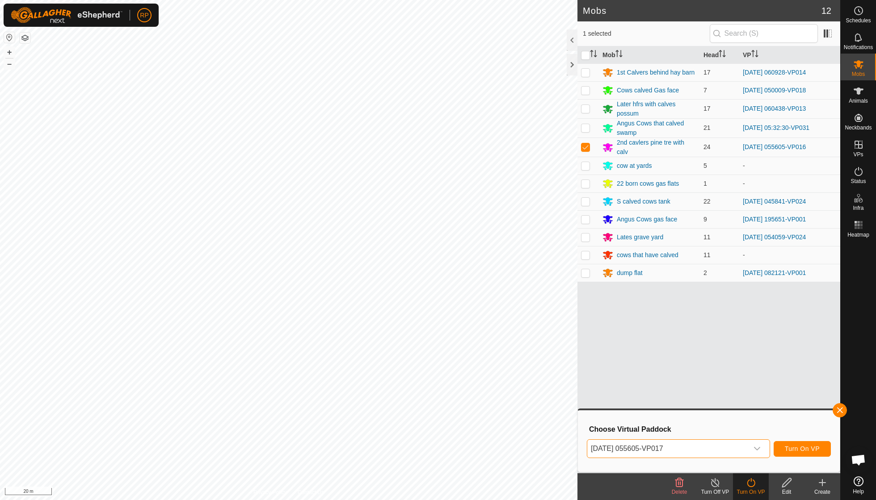
click at [793, 446] on span "Turn On VP" at bounding box center [801, 448] width 35 height 7
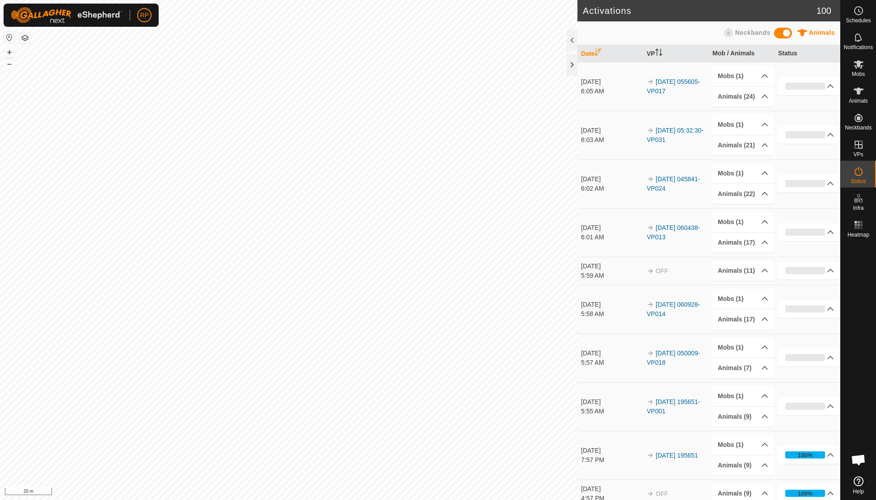
scroll to position [77, 0]
click at [859, 67] on icon at bounding box center [858, 64] width 10 height 8
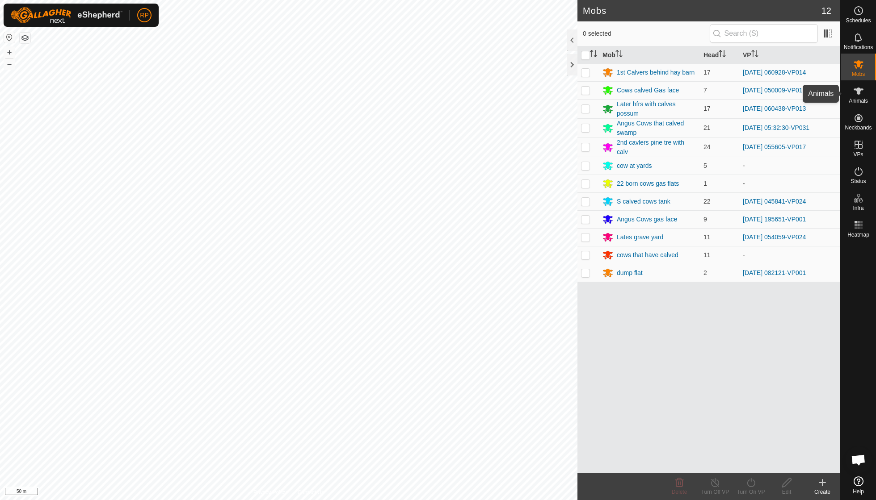
click at [859, 95] on icon at bounding box center [858, 91] width 11 height 11
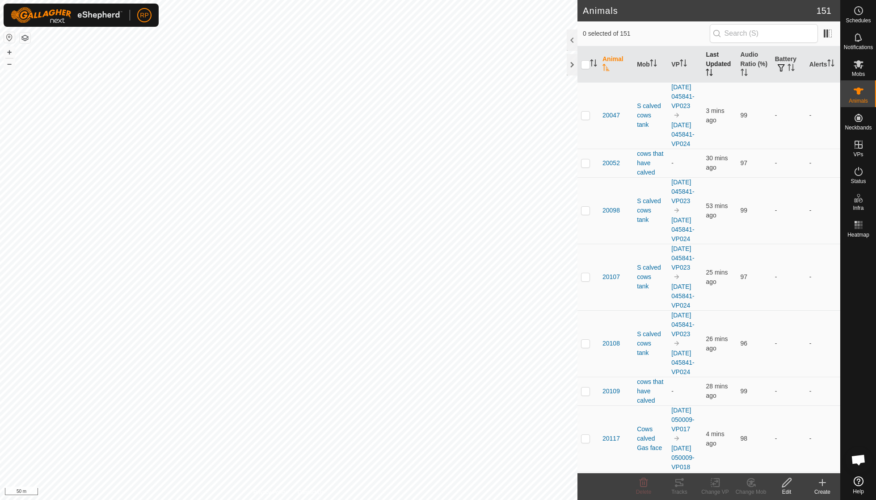
click at [714, 65] on th "Last Updated" at bounding box center [719, 64] width 34 height 36
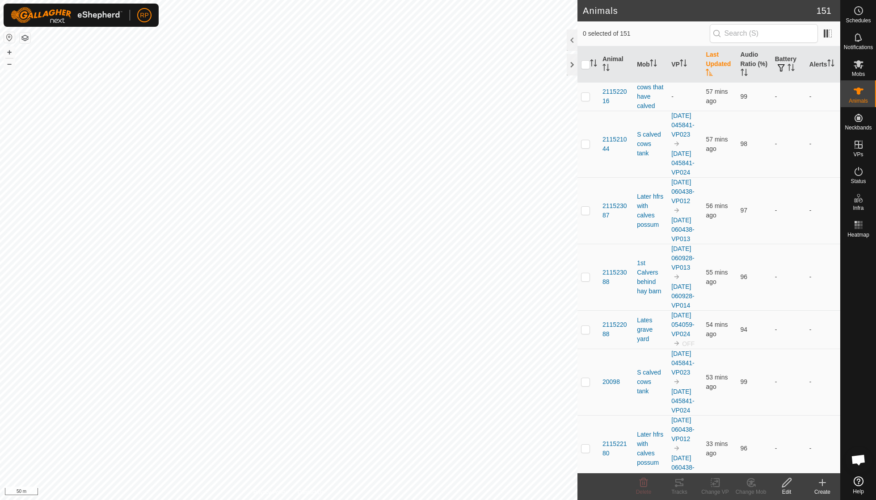
click at [714, 65] on th "Last Updated" at bounding box center [719, 64] width 34 height 36
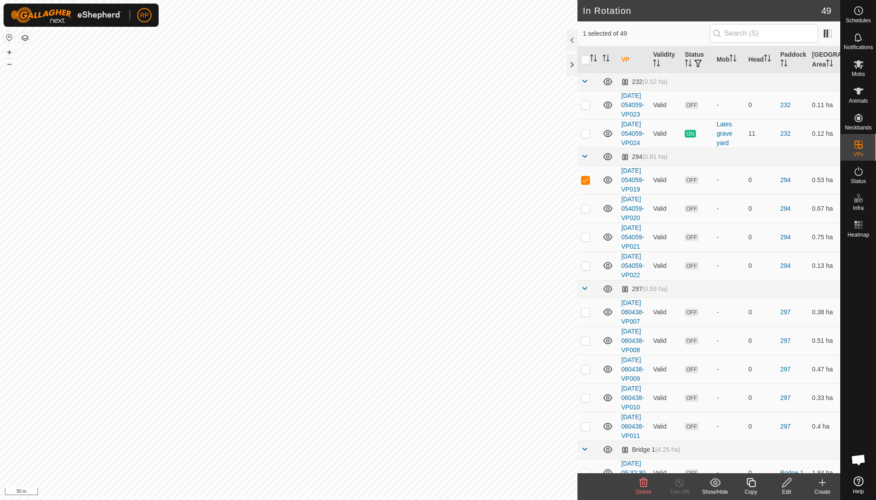
checkbox input "true"
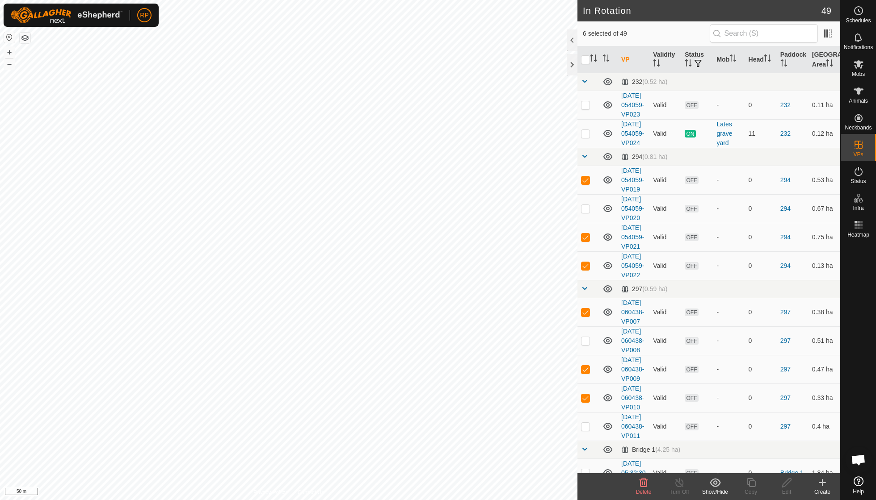
checkbox input "true"
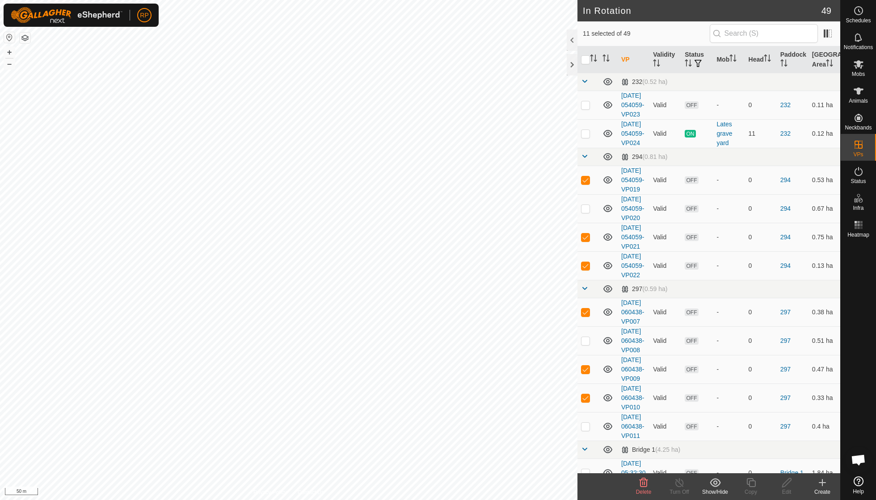
checkbox input "true"
click at [644, 485] on icon at bounding box center [643, 482] width 8 height 9
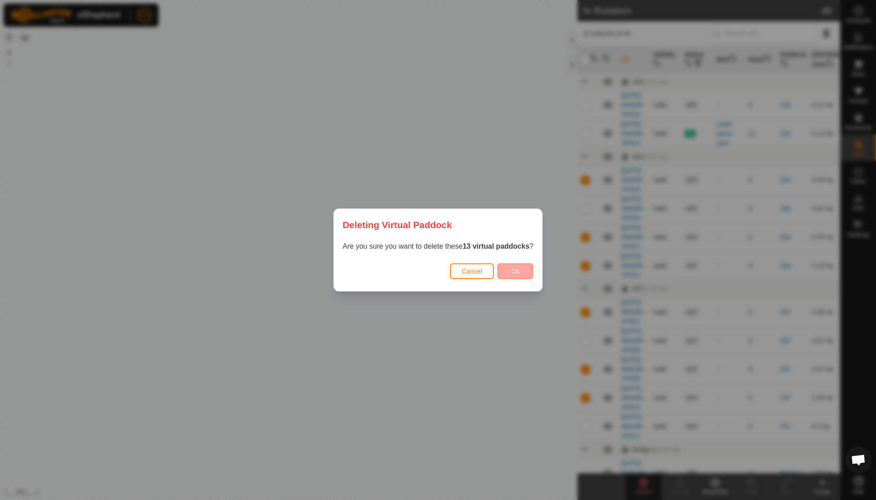
click at [517, 274] on span "Ok" at bounding box center [515, 271] width 8 height 7
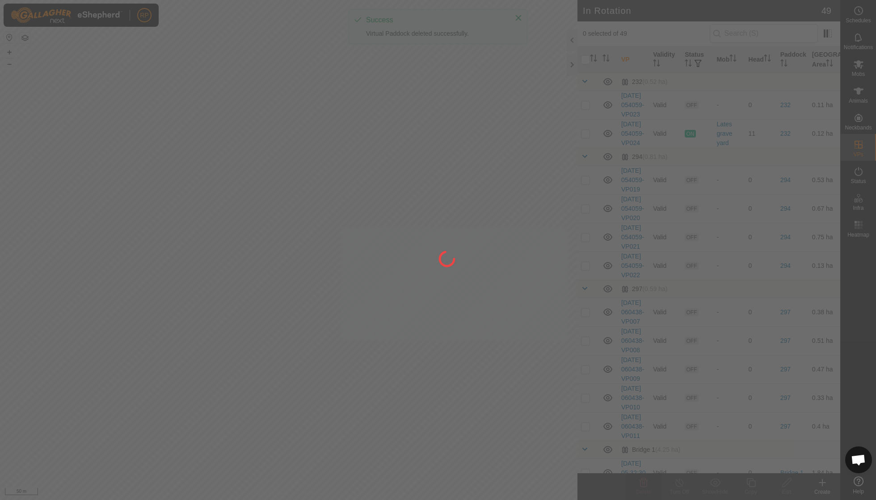
checkbox input "false"
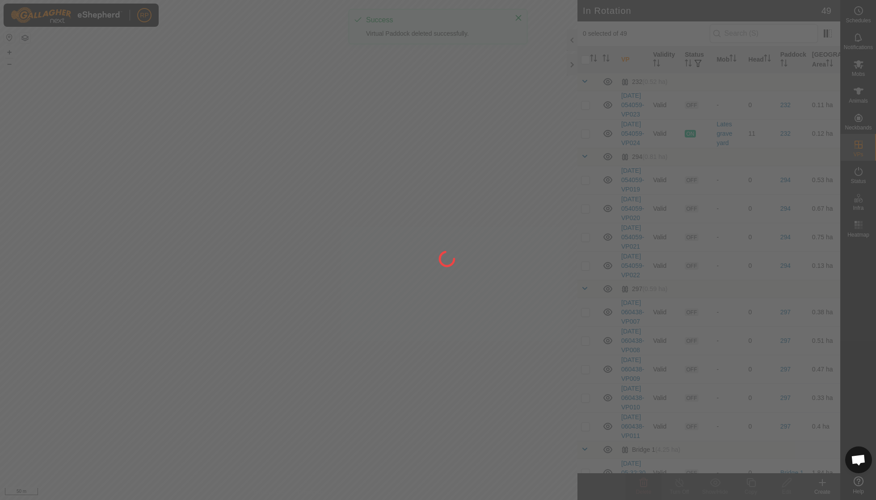
checkbox input "false"
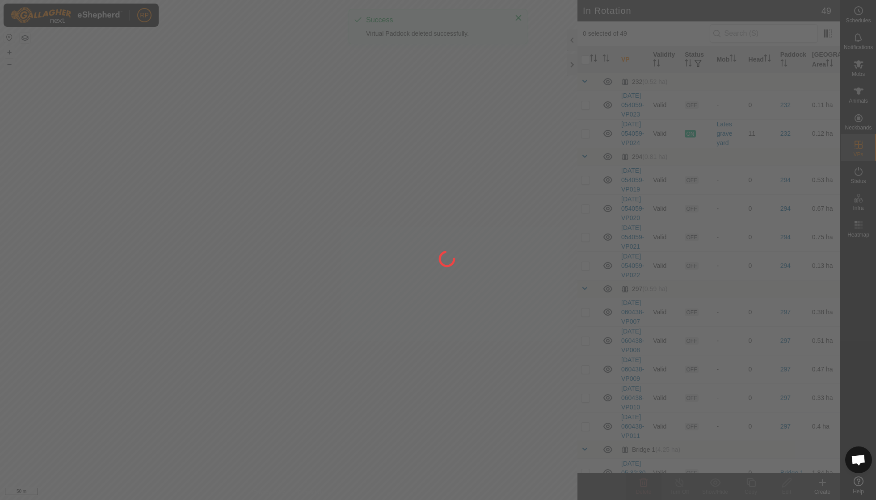
checkbox input "false"
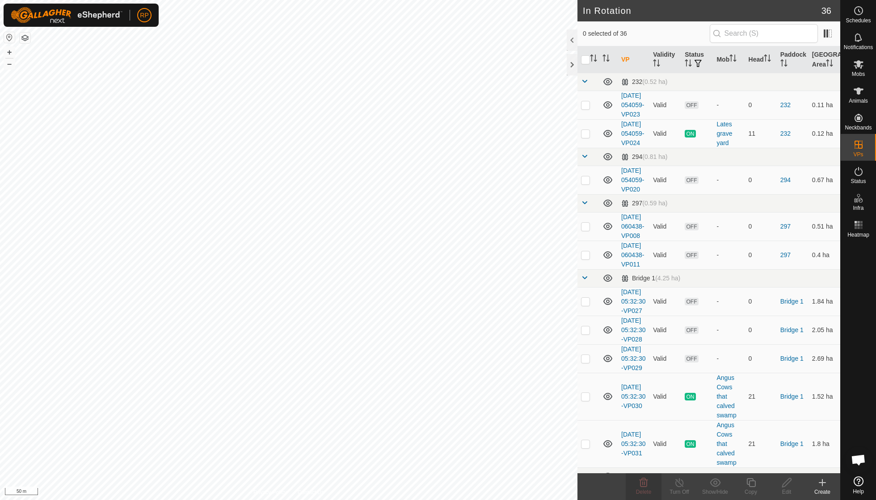
checkbox input "true"
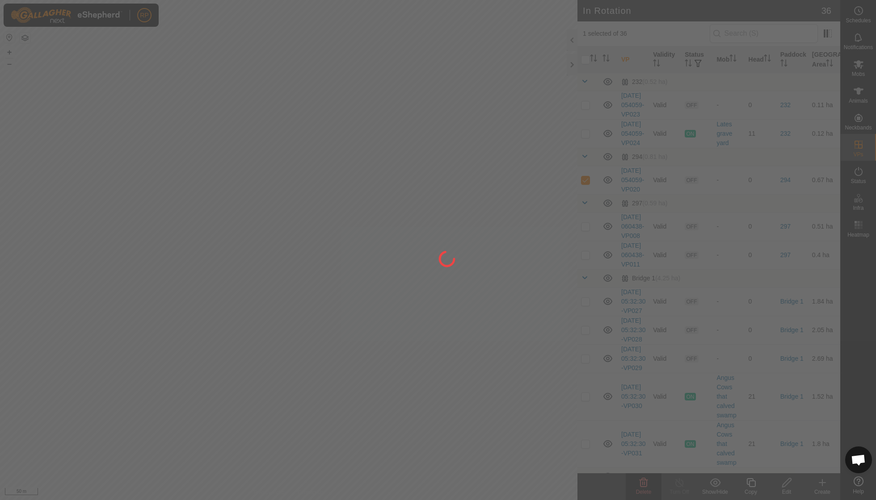
click at [177, 145] on div at bounding box center [438, 250] width 876 height 500
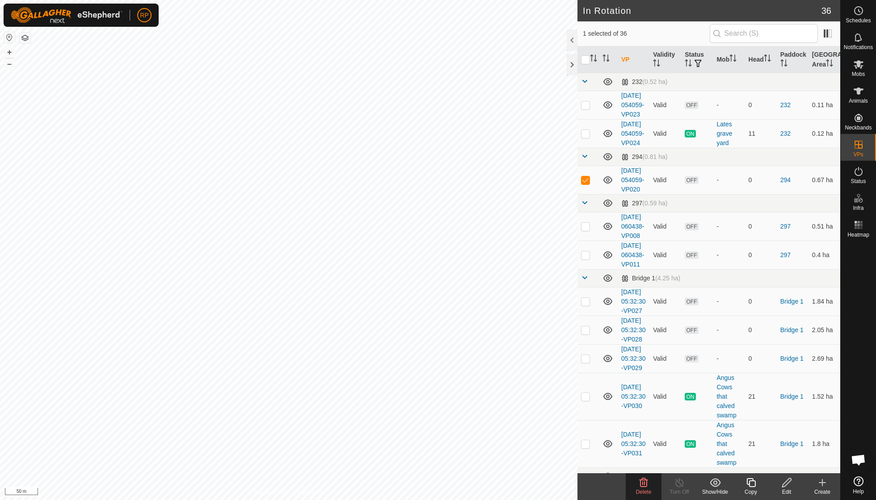
checkbox input "true"
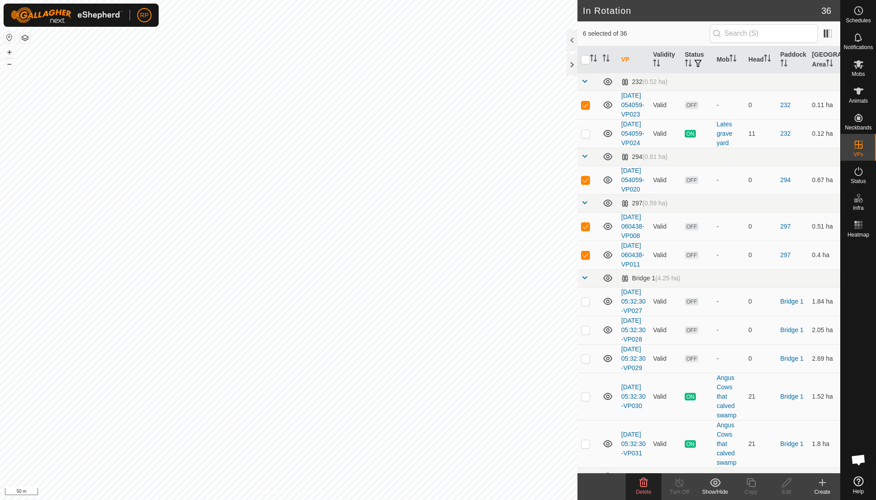
checkbox input "true"
click at [646, 479] on icon at bounding box center [643, 483] width 11 height 11
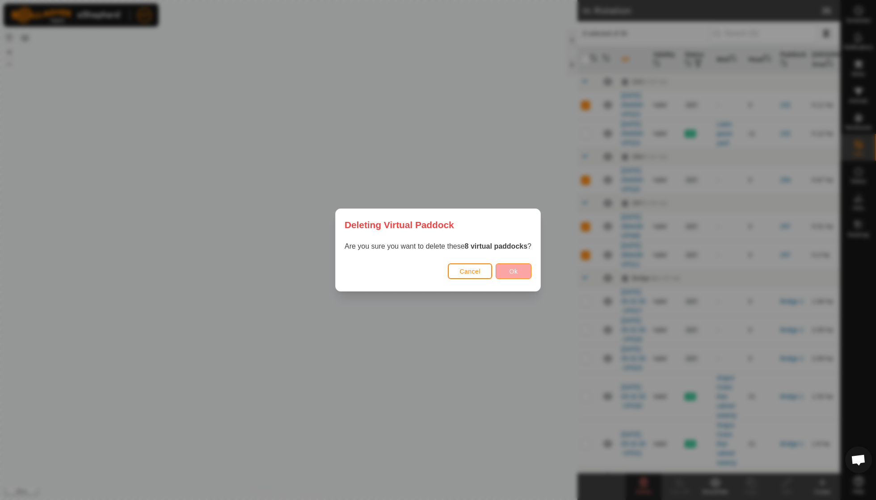
click at [512, 272] on span "Ok" at bounding box center [513, 271] width 8 height 7
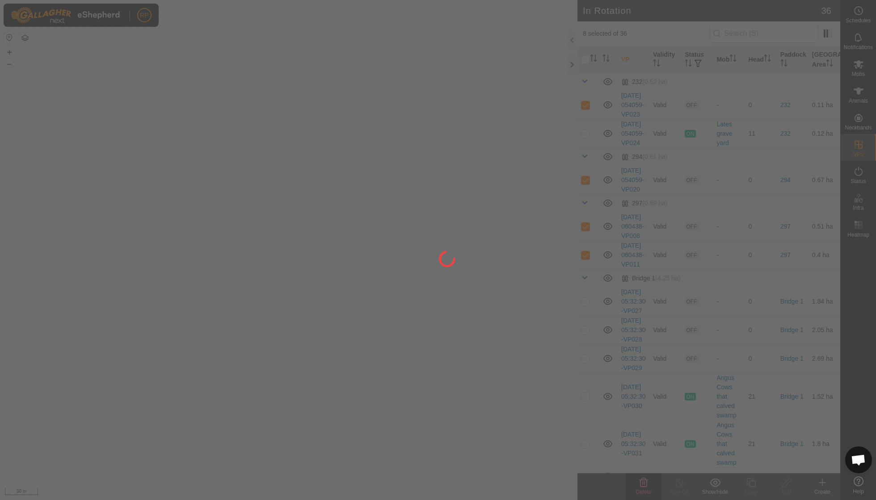
checkbox input "false"
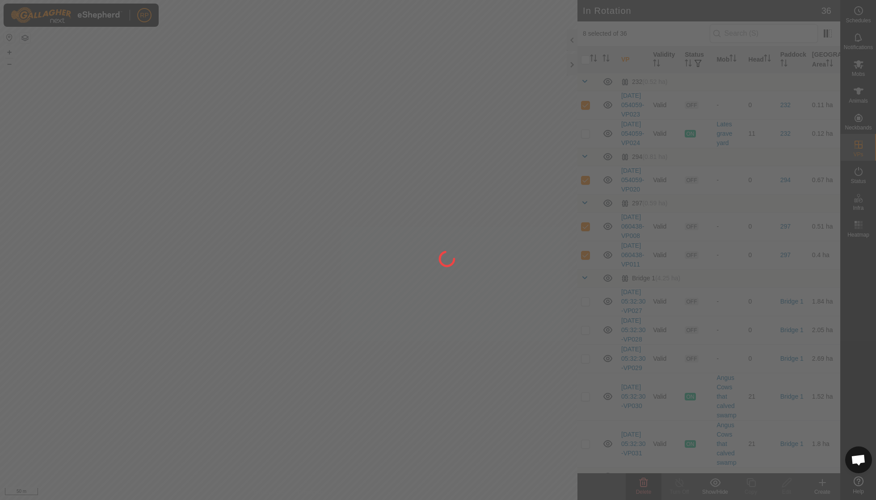
checkbox input "false"
